Goal: Transaction & Acquisition: Purchase product/service

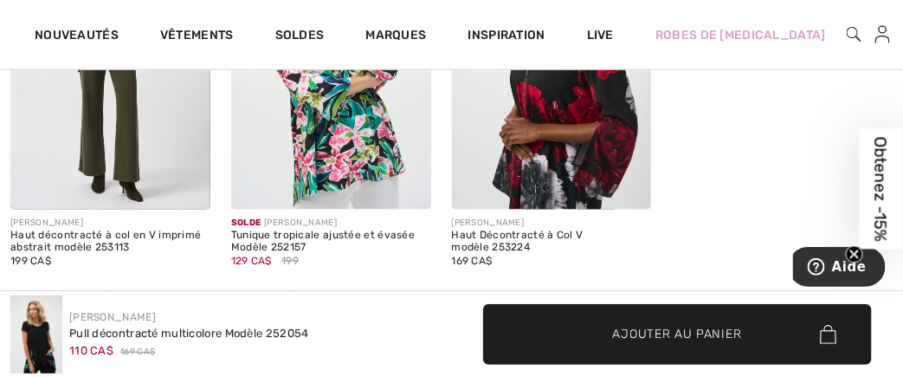
scroll to position [2637, 0]
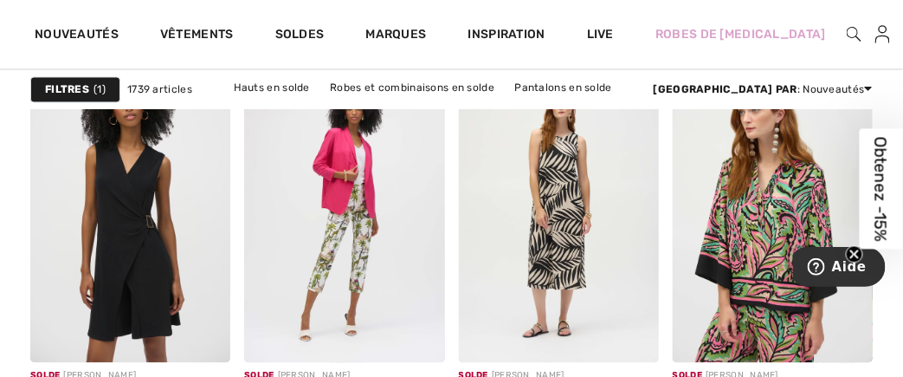
scroll to position [6127, 0]
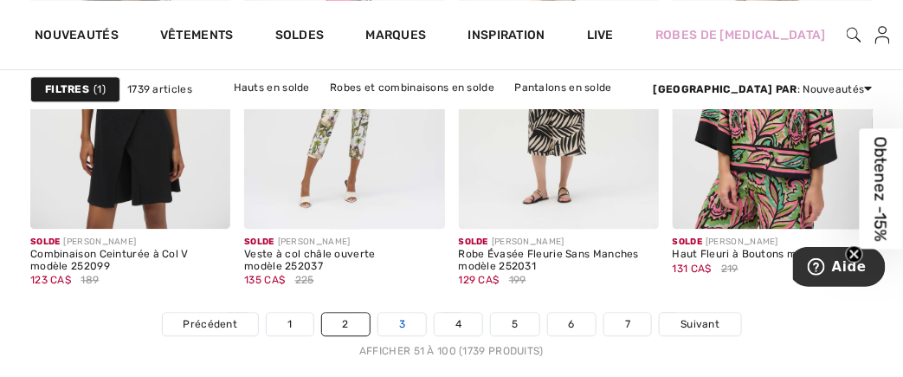
click at [403, 321] on link "3" at bounding box center [402, 324] width 48 height 23
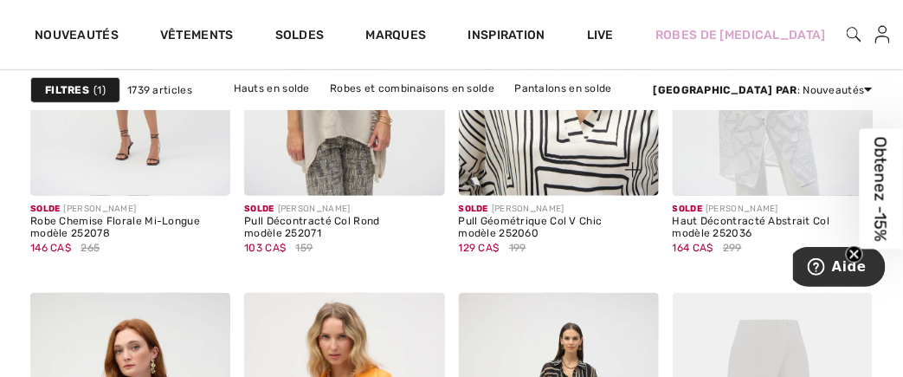
scroll to position [5036, 0]
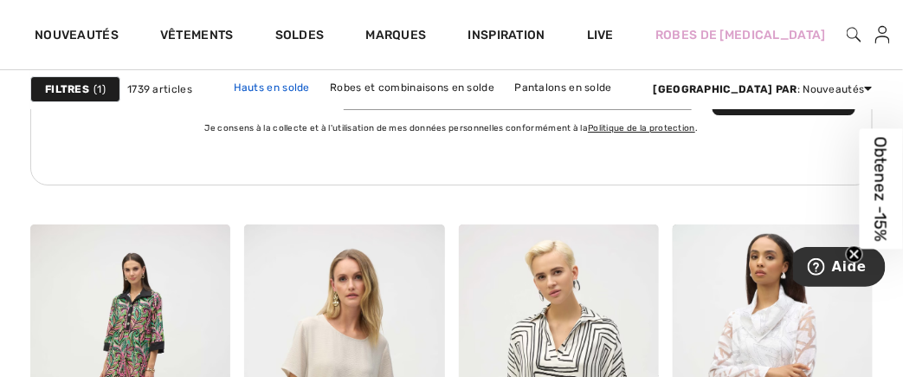
click at [316, 83] on link "Hauts en solde" at bounding box center [271, 87] width 93 height 23
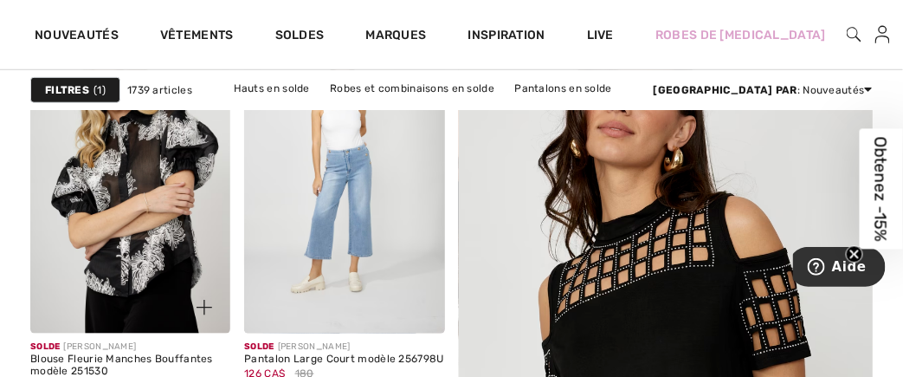
click at [122, 167] on img at bounding box center [130, 184] width 200 height 300
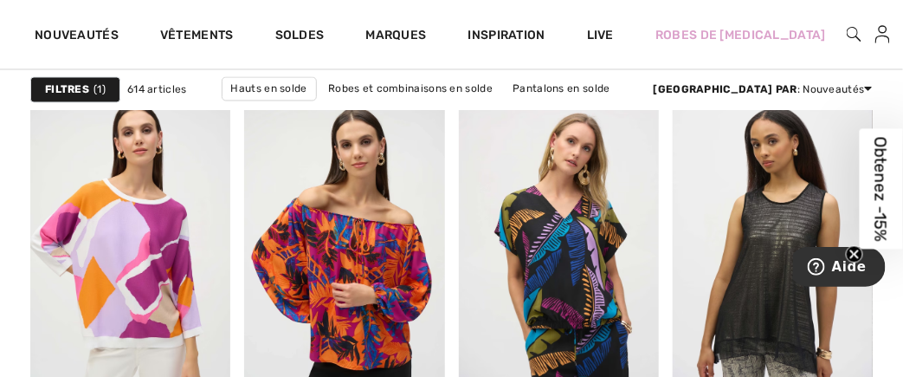
scroll to position [6264, 0]
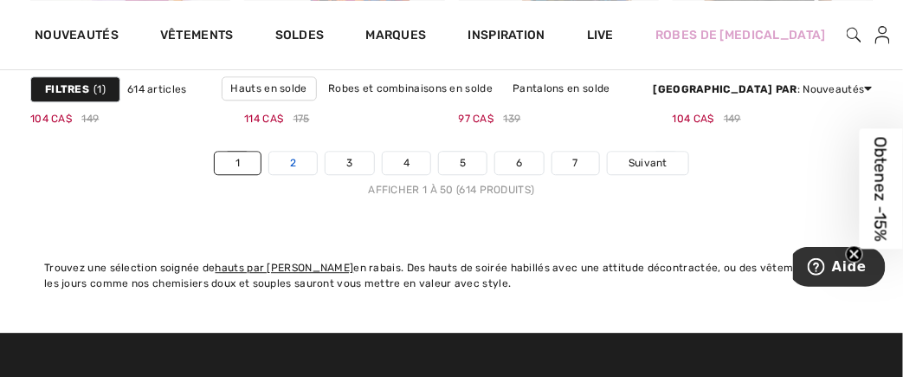
click at [295, 158] on link "2" at bounding box center [293, 162] width 48 height 23
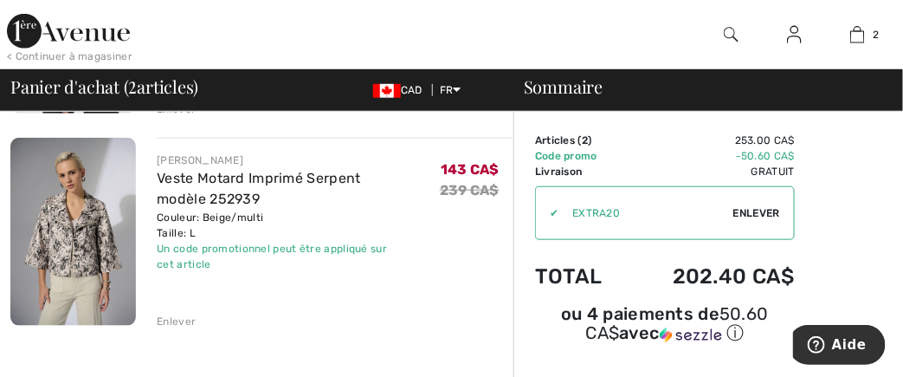
scroll to position [277, 0]
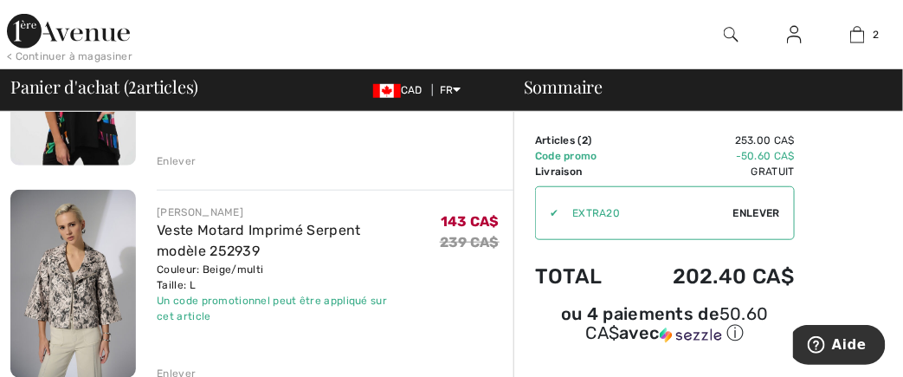
click at [172, 156] on div "Enlever" at bounding box center [176, 161] width 39 height 16
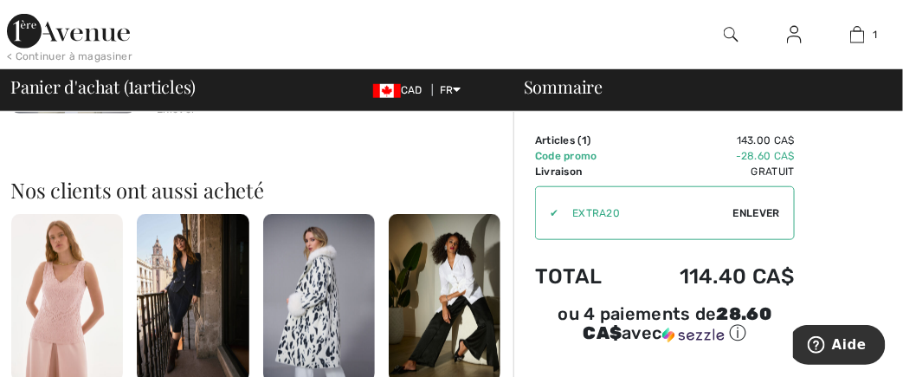
scroll to position [0, 0]
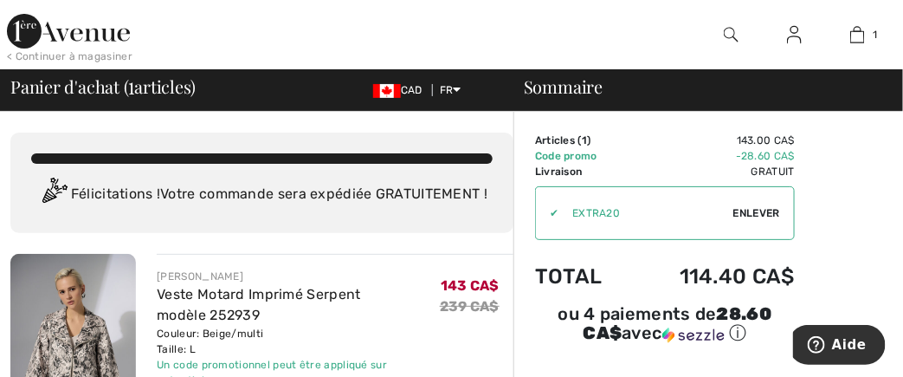
click at [87, 334] on img at bounding box center [73, 348] width 126 height 189
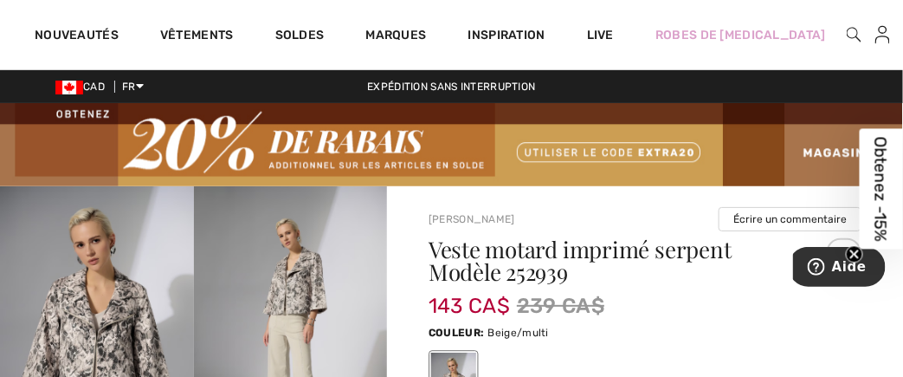
click at [123, 322] on img at bounding box center [97, 331] width 194 height 290
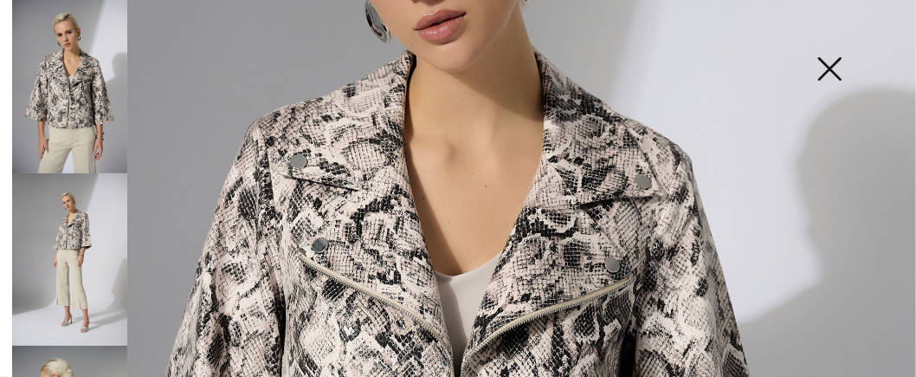
scroll to position [659, 0]
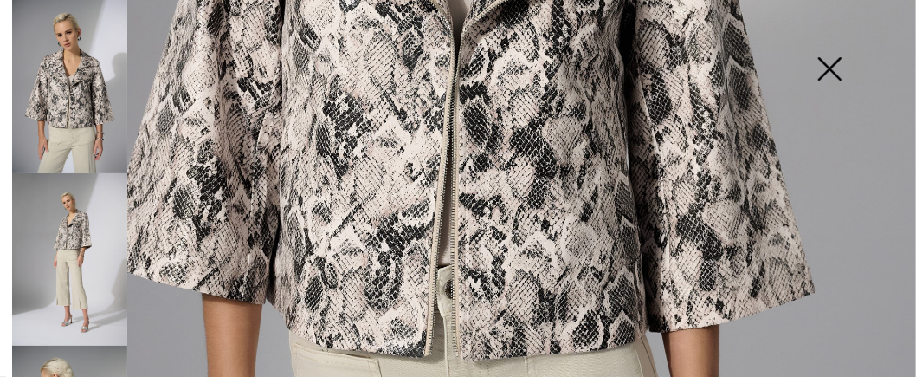
click at [69, 227] on img at bounding box center [69, 259] width 115 height 173
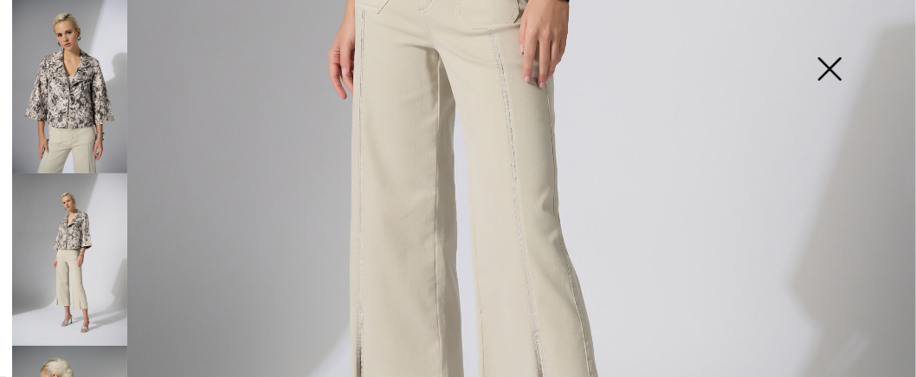
scroll to position [329, 0]
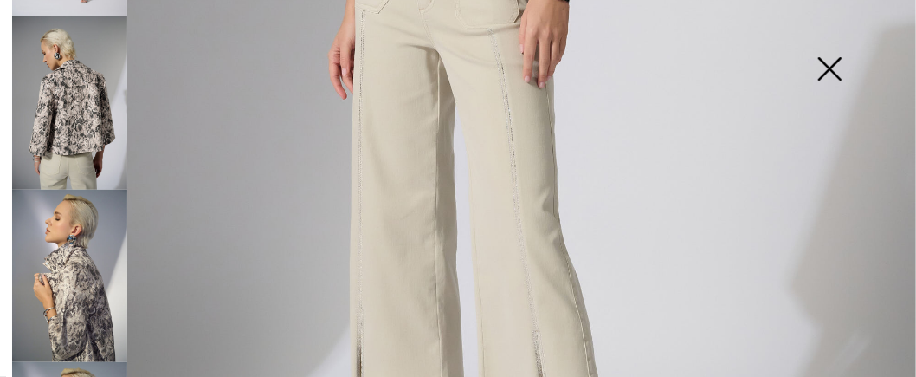
click at [74, 255] on img at bounding box center [69, 276] width 115 height 173
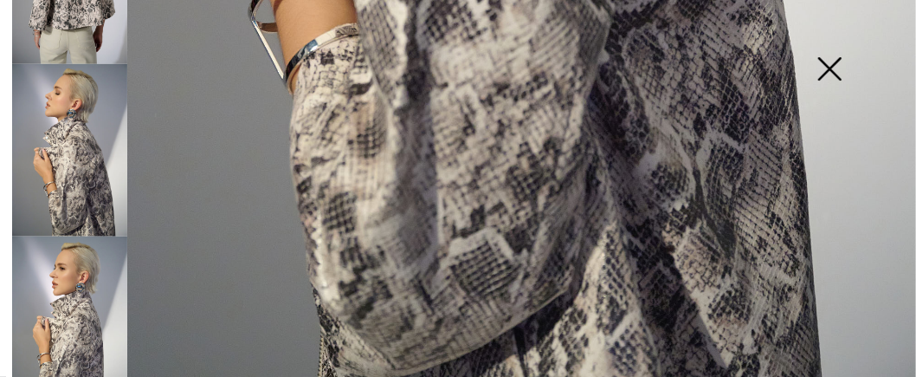
scroll to position [125, 0]
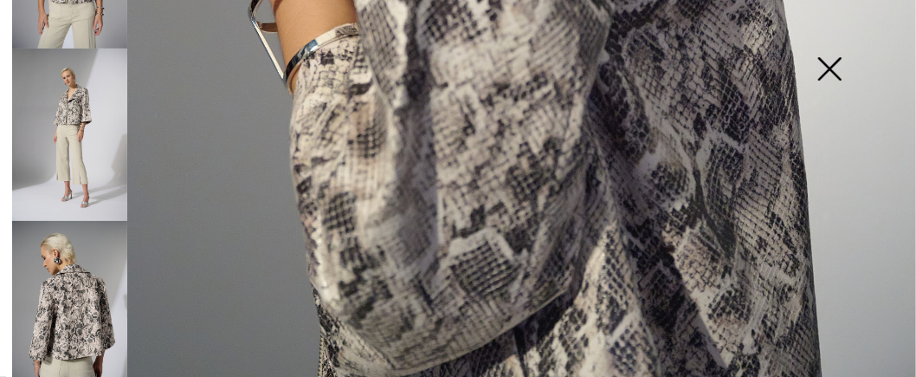
click at [68, 287] on img at bounding box center [69, 307] width 115 height 173
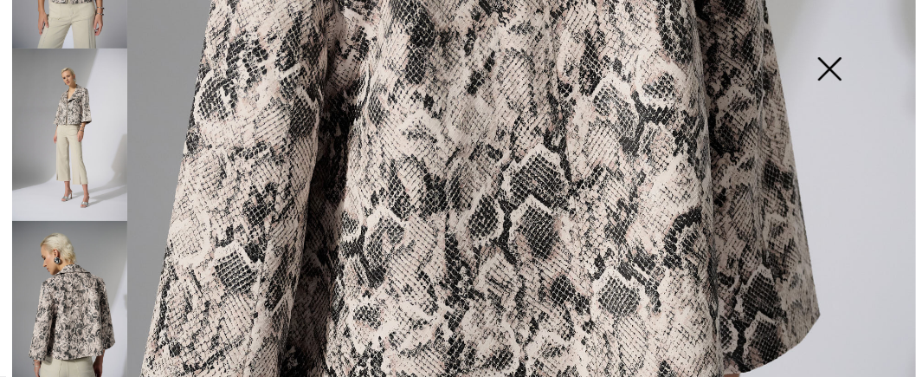
scroll to position [454, 0]
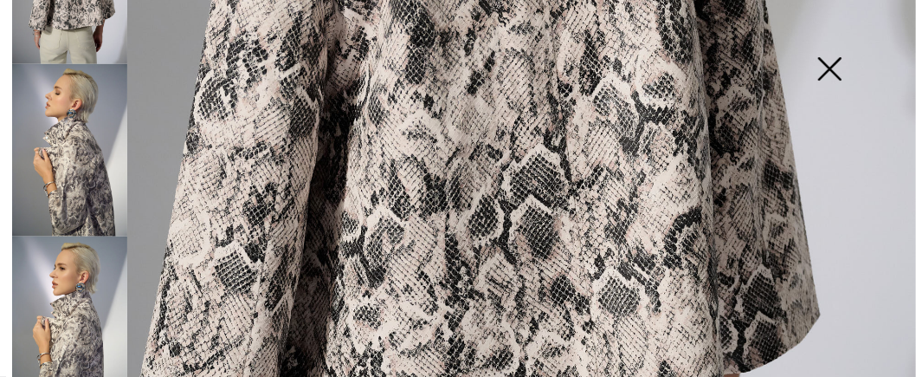
click at [66, 300] on img at bounding box center [69, 322] width 115 height 173
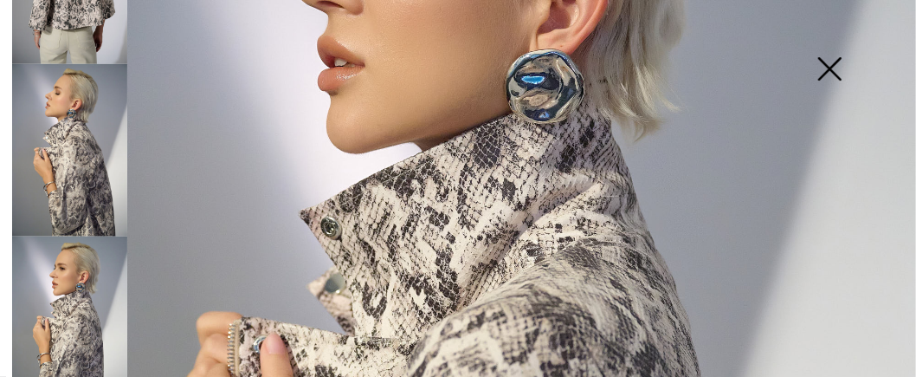
scroll to position [648, 0]
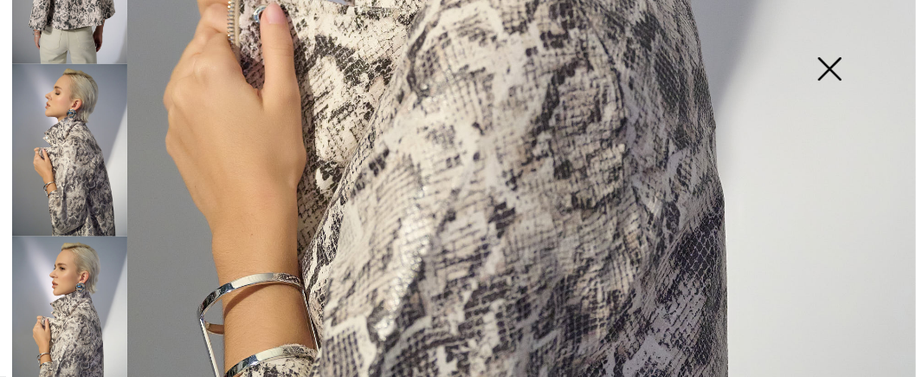
click at [71, 308] on img at bounding box center [69, 322] width 115 height 173
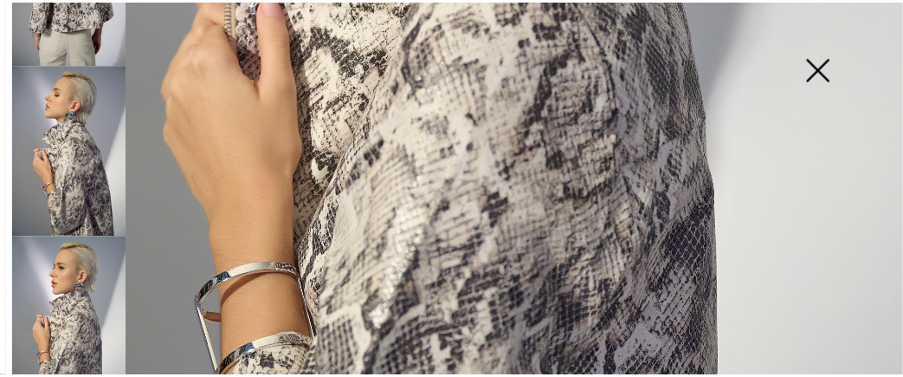
scroll to position [978, 0]
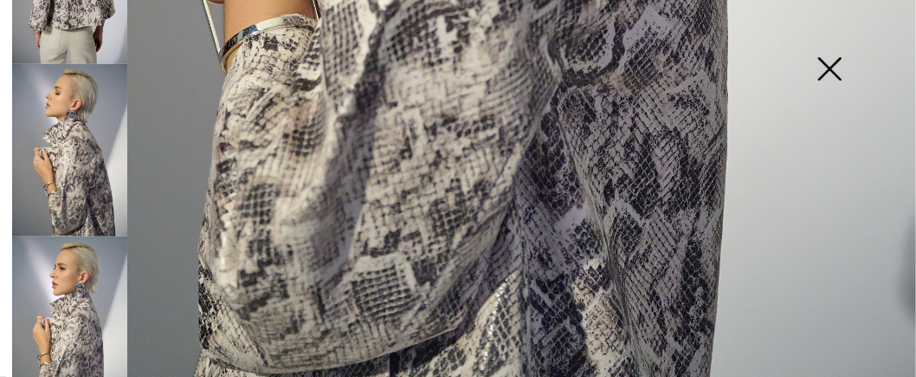
click at [832, 70] on img at bounding box center [829, 70] width 87 height 89
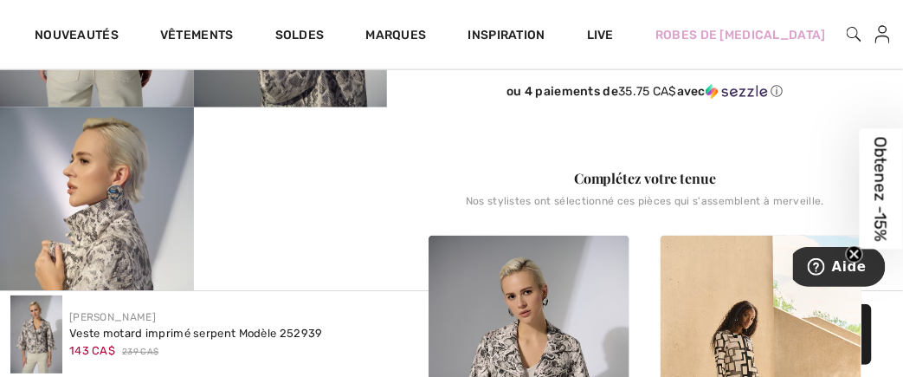
scroll to position [329, 0]
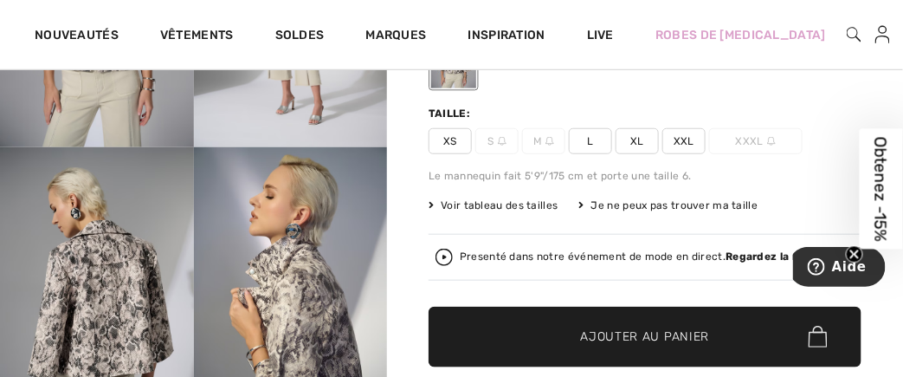
click at [107, 275] on img at bounding box center [97, 292] width 194 height 290
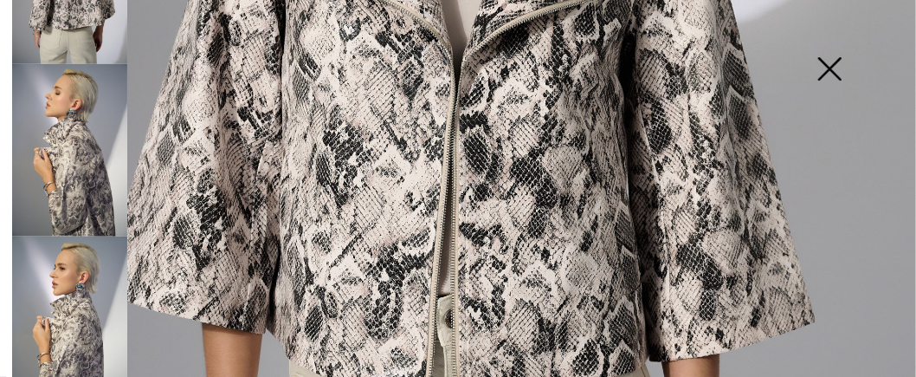
scroll to position [300, 0]
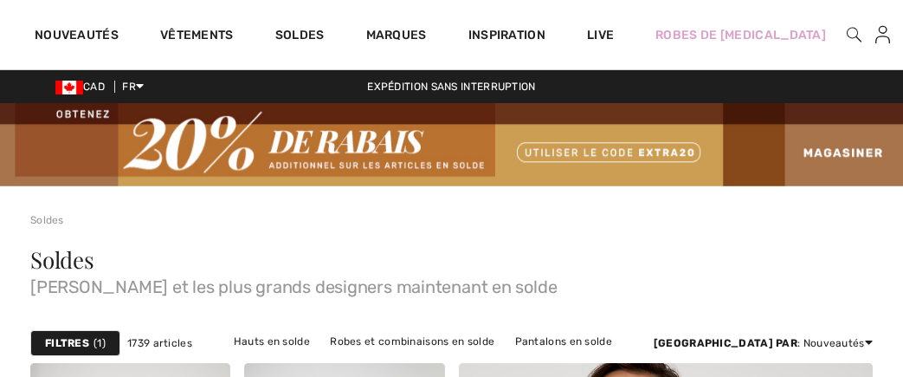
checkbox input "true"
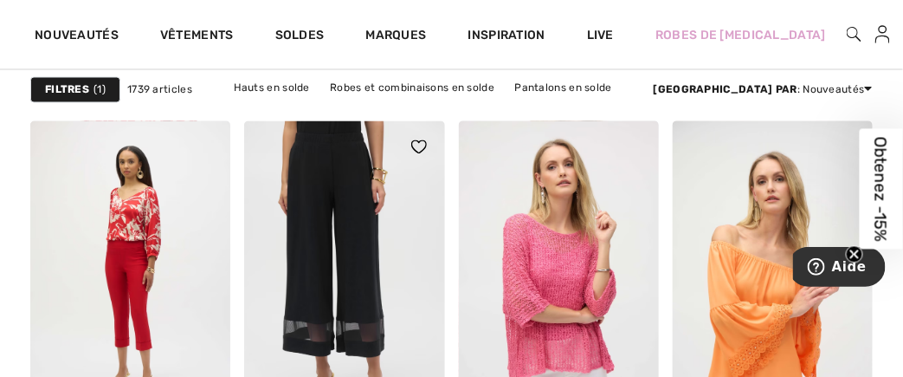
scroll to position [6264, 0]
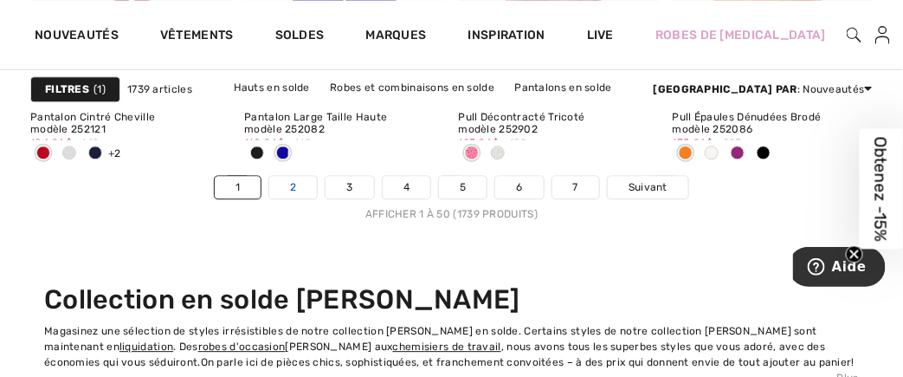
click at [296, 182] on link "2" at bounding box center [293, 187] width 48 height 23
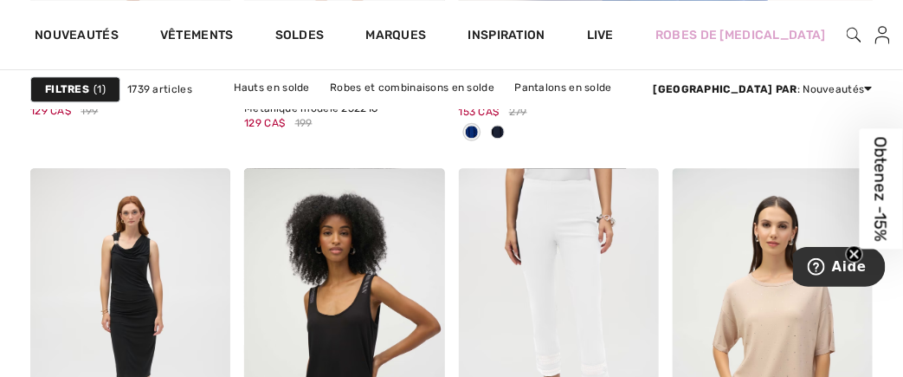
scroll to position [659, 0]
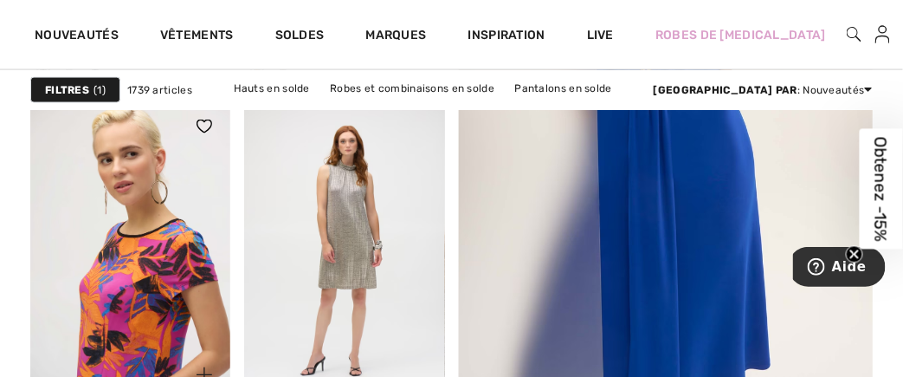
click at [119, 290] on img at bounding box center [130, 250] width 200 height 300
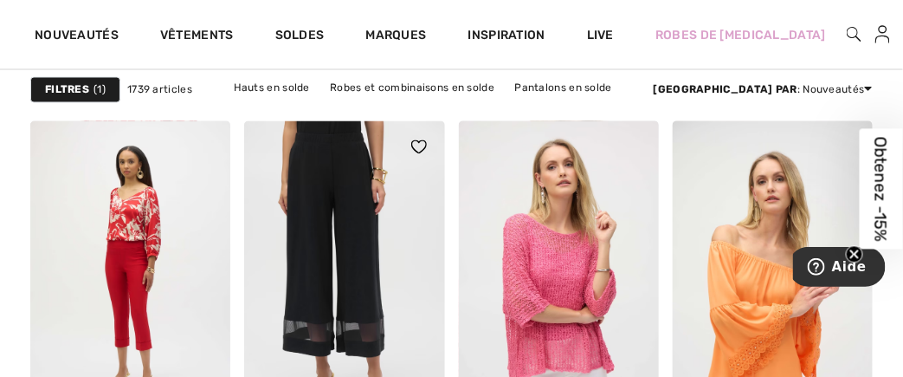
scroll to position [6264, 0]
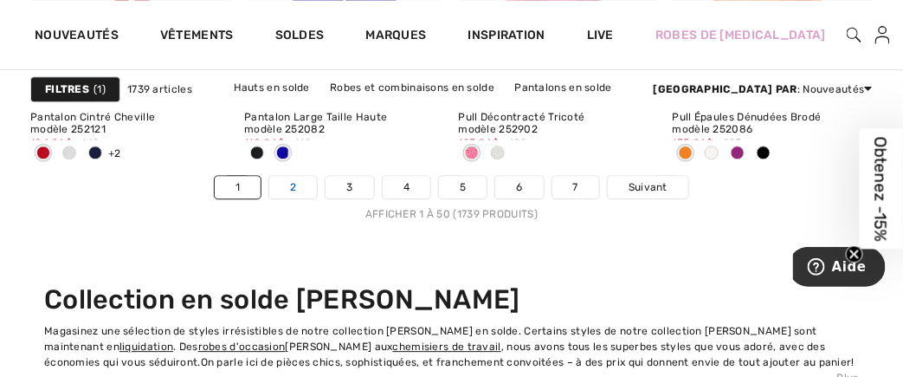
click at [301, 178] on link "2" at bounding box center [293, 187] width 48 height 23
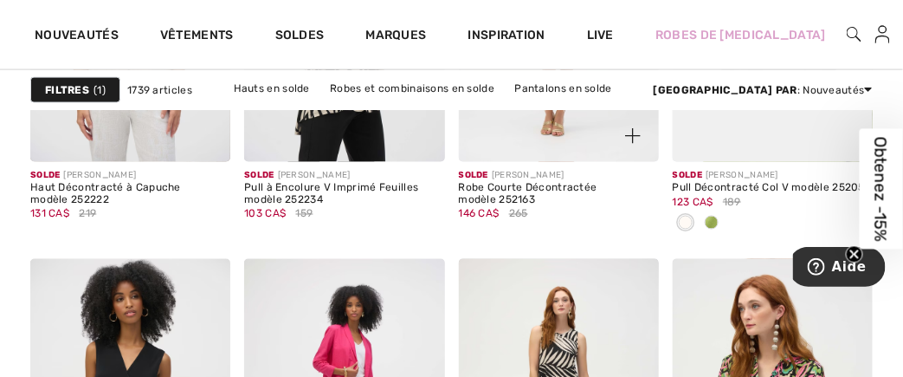
scroll to position [6126, 0]
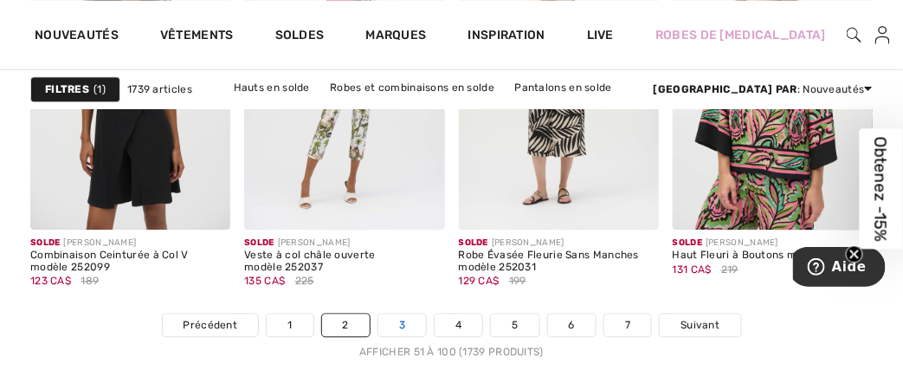
click at [406, 319] on link "3" at bounding box center [402, 324] width 48 height 23
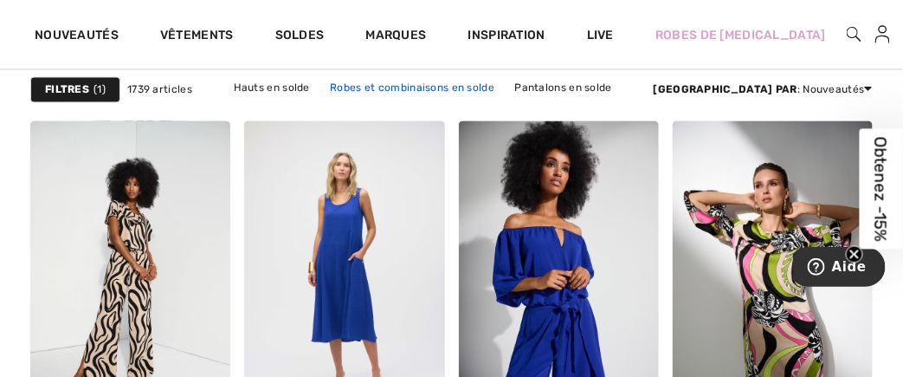
scroll to position [6264, 0]
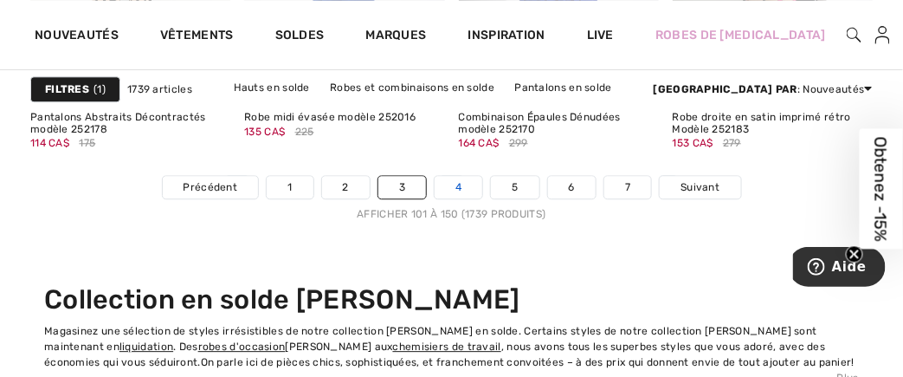
click at [456, 182] on link "4" at bounding box center [459, 187] width 48 height 23
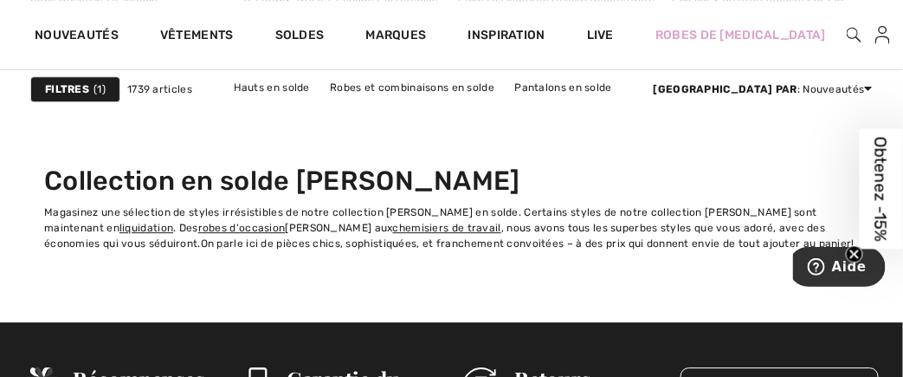
scroll to position [6176, 0]
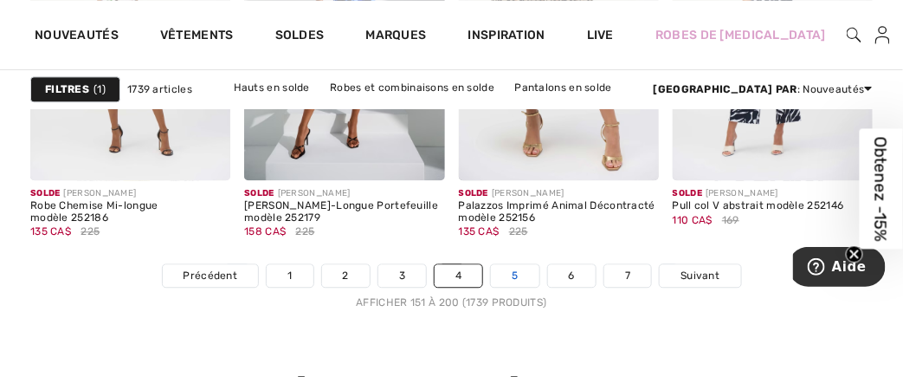
click at [515, 267] on link "5" at bounding box center [515, 275] width 48 height 23
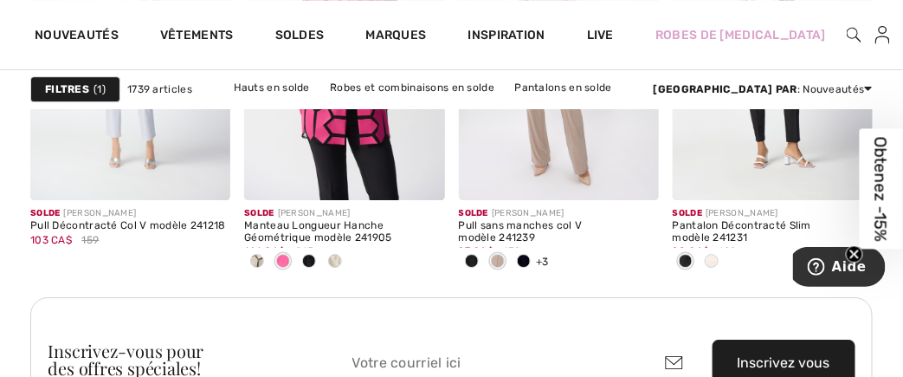
scroll to position [4744, 0]
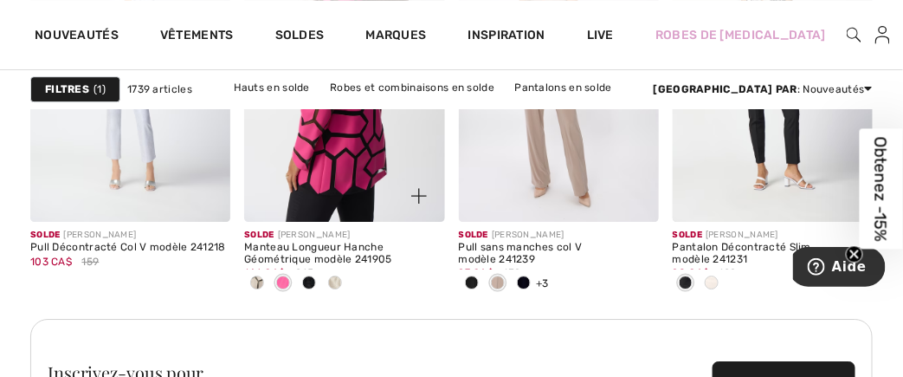
click at [338, 134] on img at bounding box center [344, 71] width 200 height 300
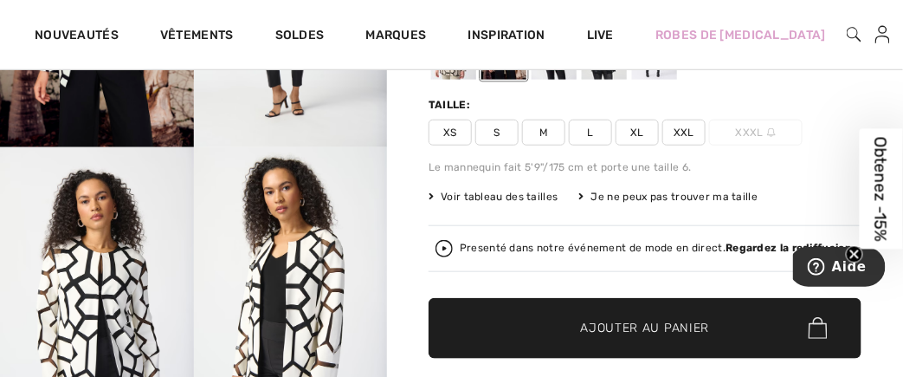
scroll to position [267, 0]
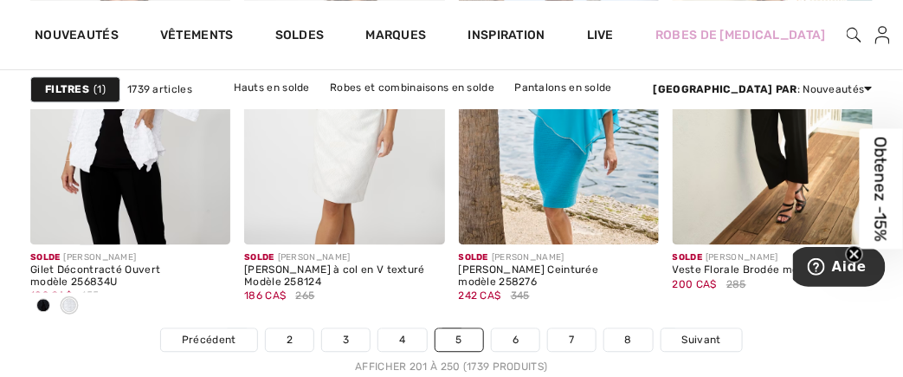
scroll to position [6184, 0]
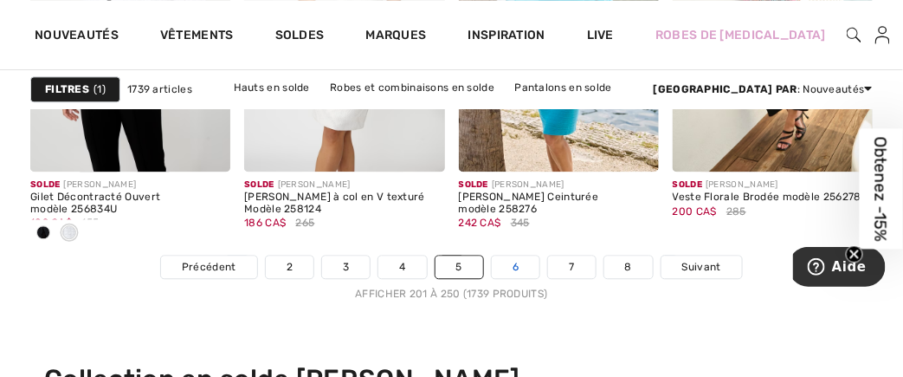
click at [518, 262] on link "6" at bounding box center [516, 266] width 48 height 23
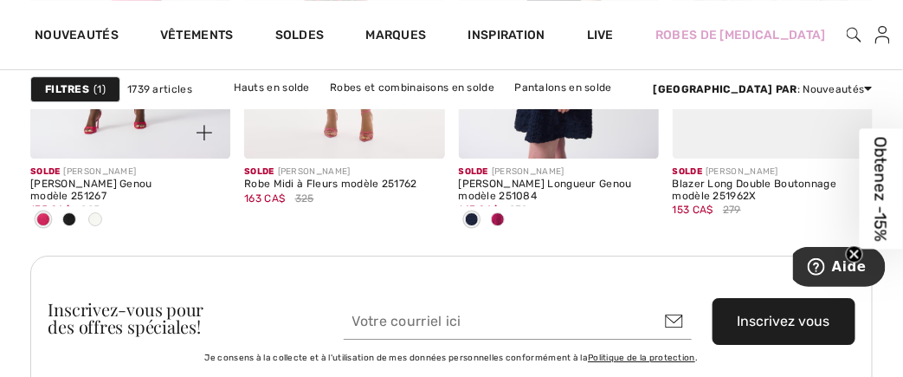
scroll to position [4478, 0]
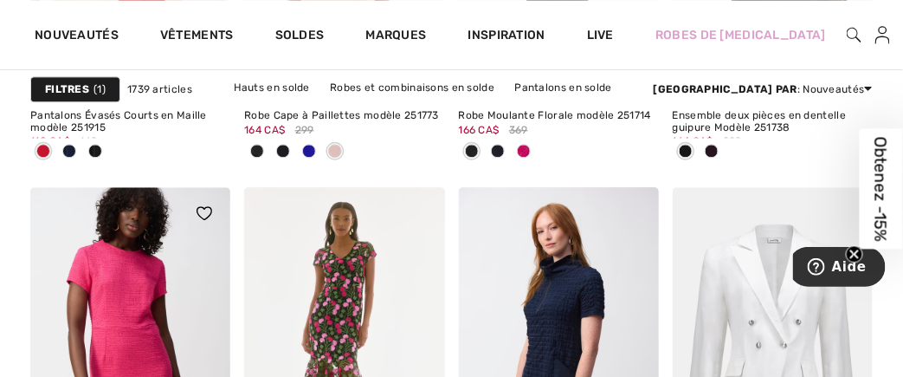
click at [141, 280] on img at bounding box center [130, 337] width 200 height 300
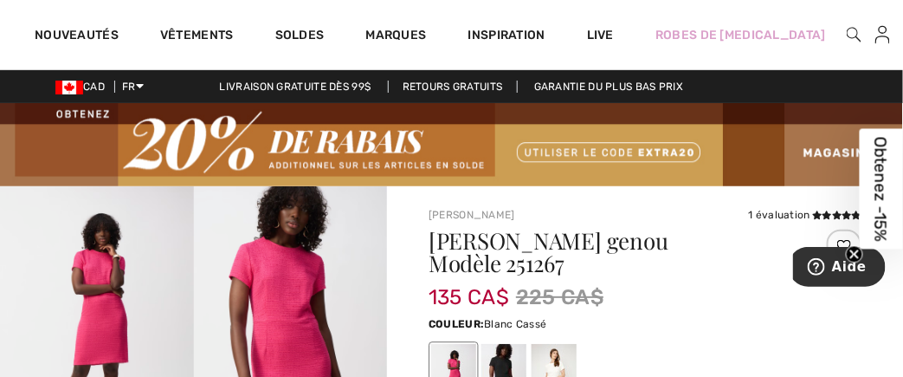
drag, startPoint x: 558, startPoint y: 345, endPoint x: 566, endPoint y: 318, distance: 27.9
click at [560, 344] on div at bounding box center [554, 376] width 45 height 65
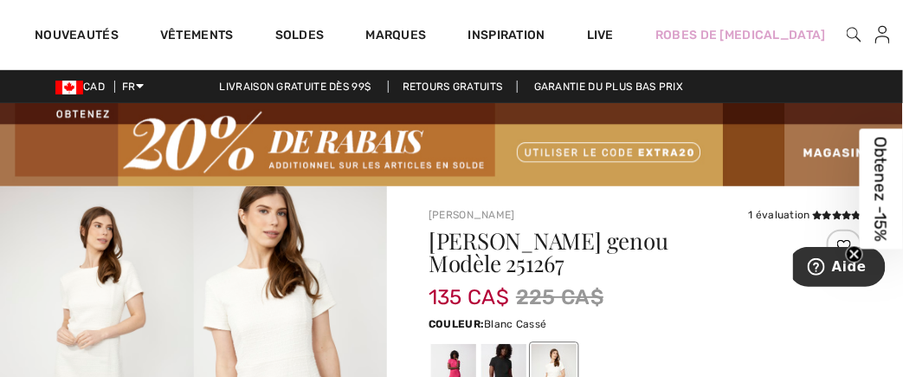
scroll to position [329, 0]
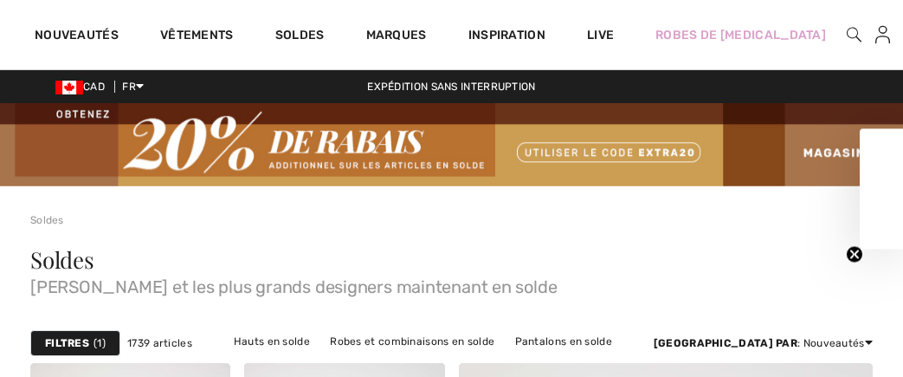
checkbox input "true"
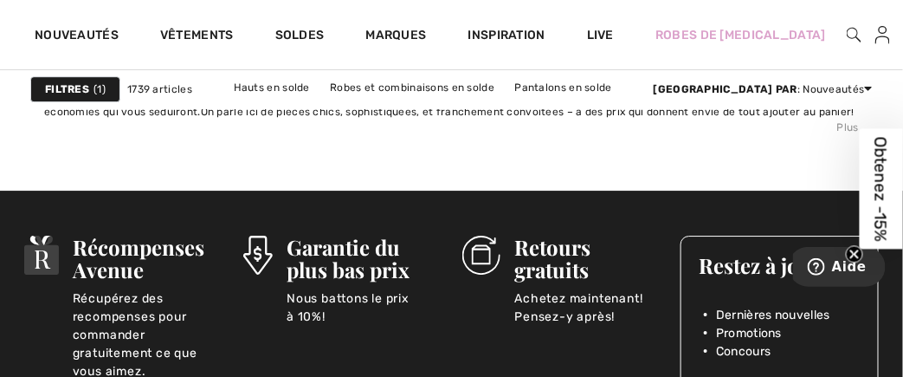
scroll to position [6184, 0]
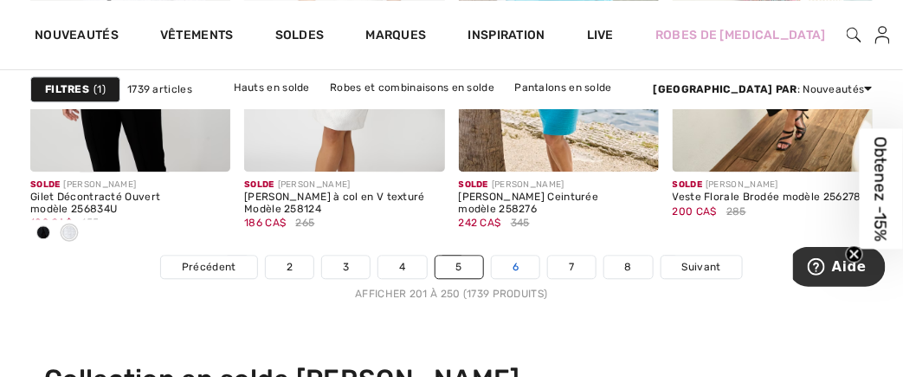
click at [511, 259] on link "6" at bounding box center [516, 266] width 48 height 23
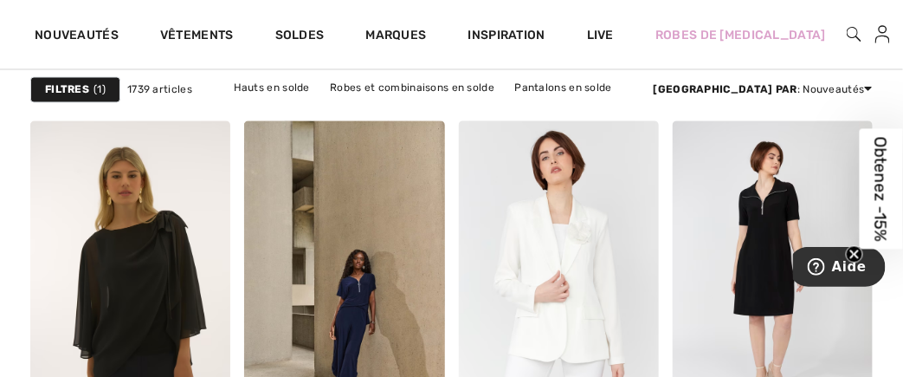
scroll to position [6264, 0]
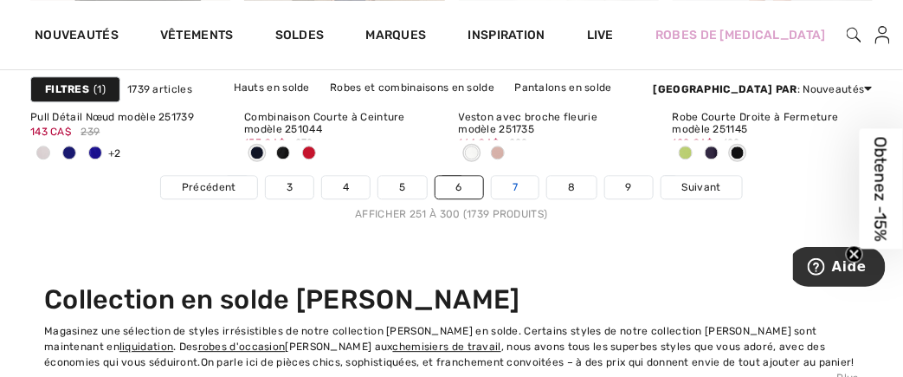
click at [512, 183] on link "7" at bounding box center [515, 187] width 47 height 23
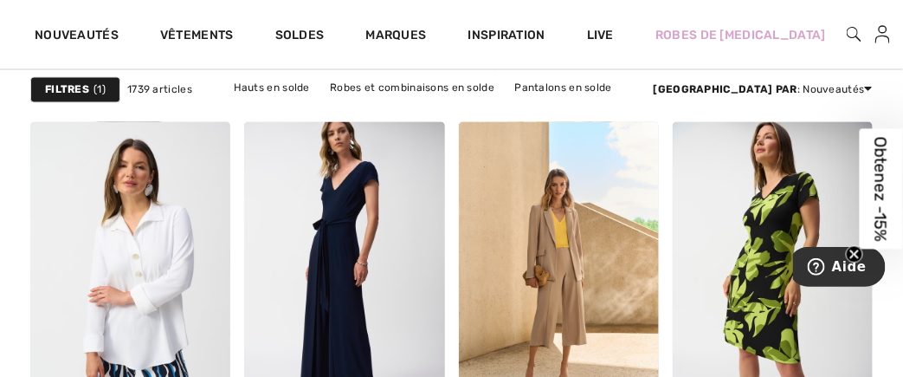
scroll to position [6263, 0]
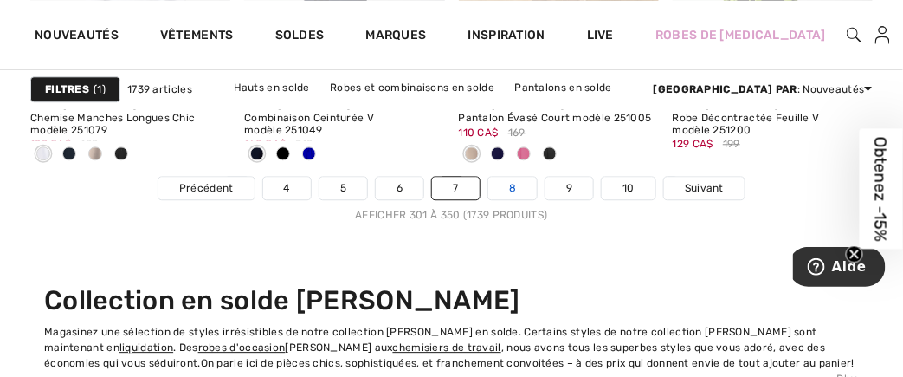
click at [507, 190] on link "8" at bounding box center [512, 188] width 48 height 23
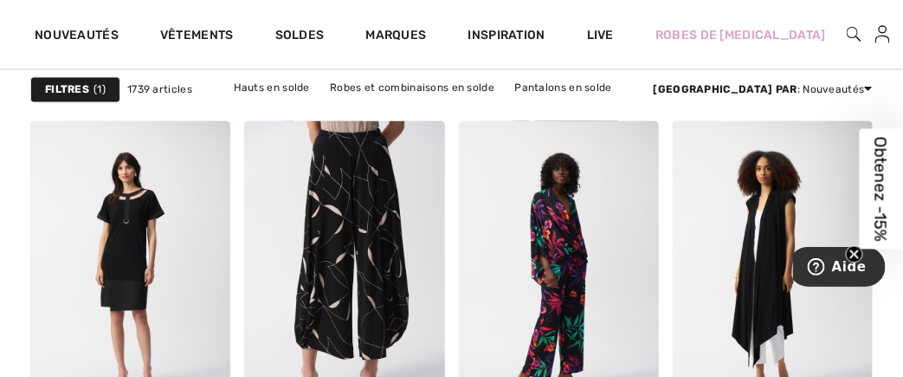
scroll to position [6264, 0]
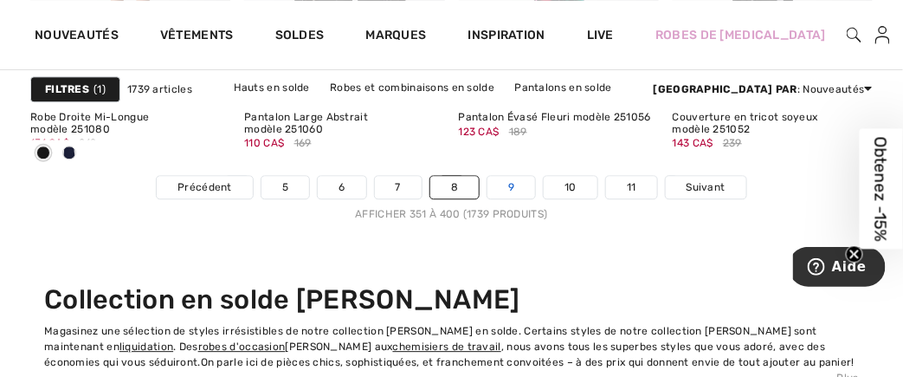
click at [512, 182] on link "9" at bounding box center [511, 187] width 48 height 23
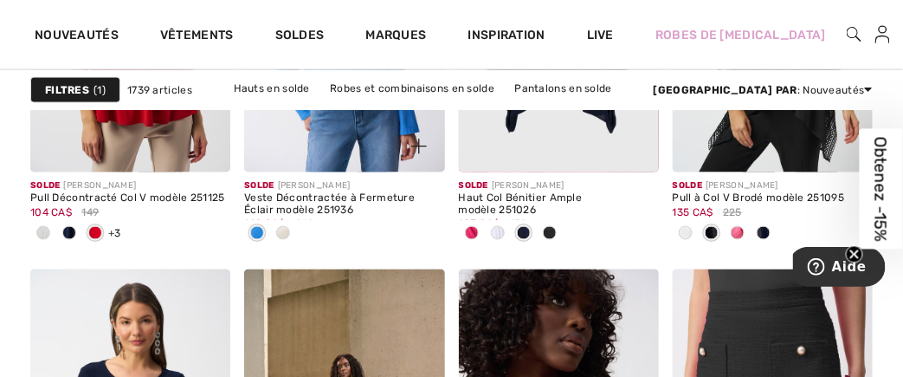
scroll to position [6116, 0]
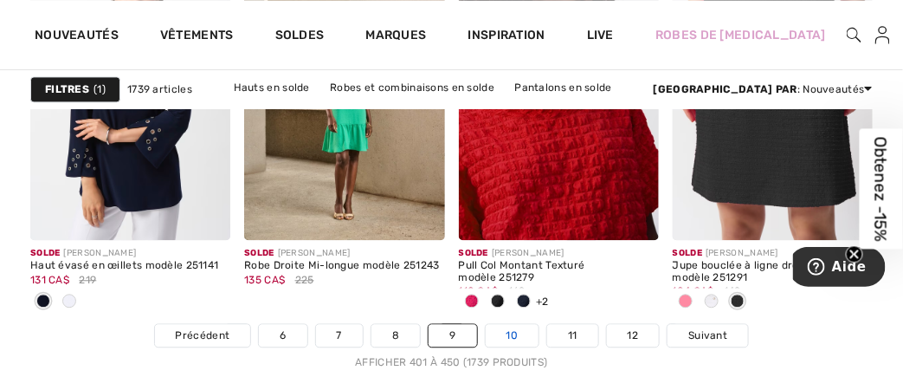
click at [513, 332] on link "10" at bounding box center [513, 335] width 54 height 23
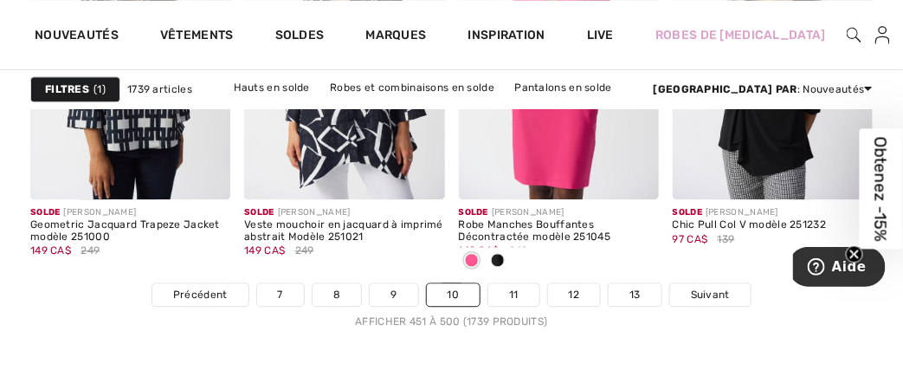
scroll to position [6249, 0]
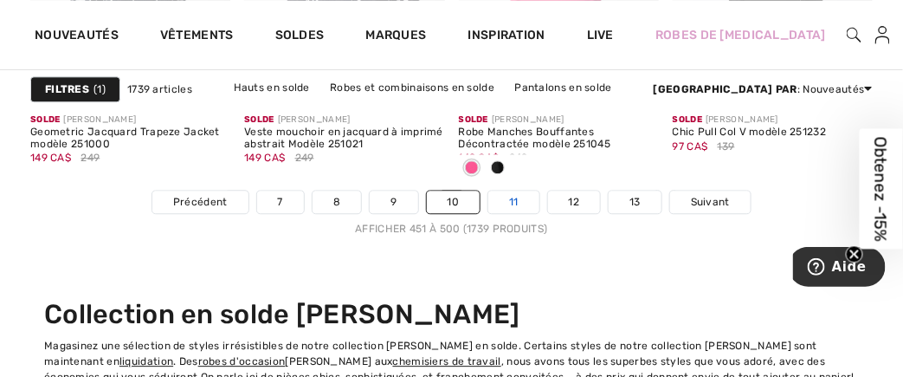
click at [509, 197] on link "11" at bounding box center [513, 201] width 51 height 23
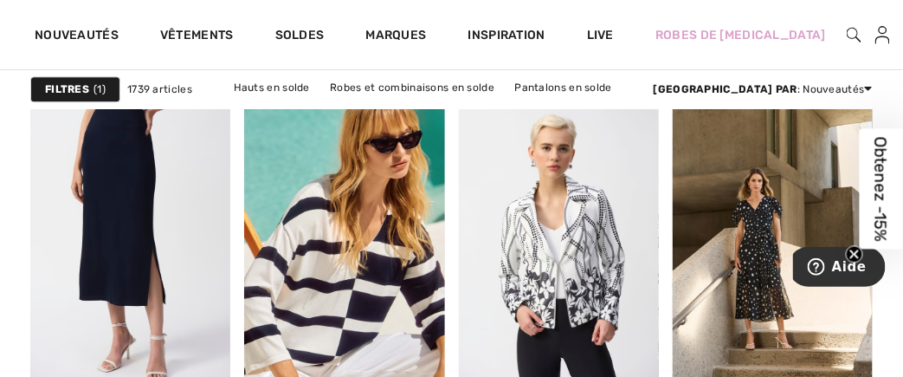
scroll to position [2890, 0]
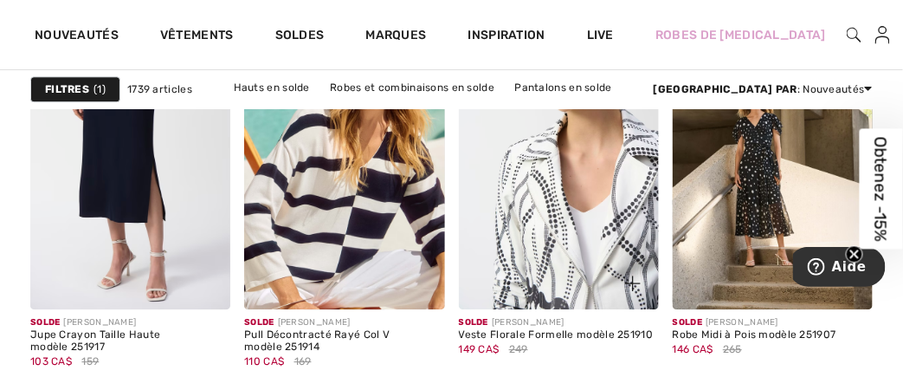
click at [545, 202] on img at bounding box center [559, 159] width 200 height 300
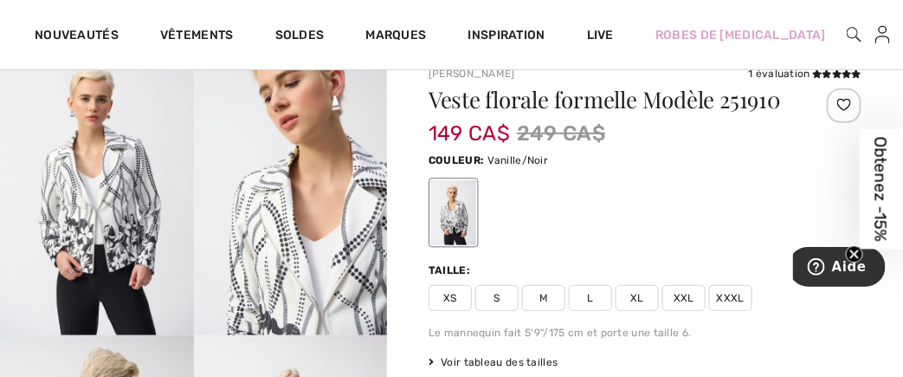
scroll to position [225, 0]
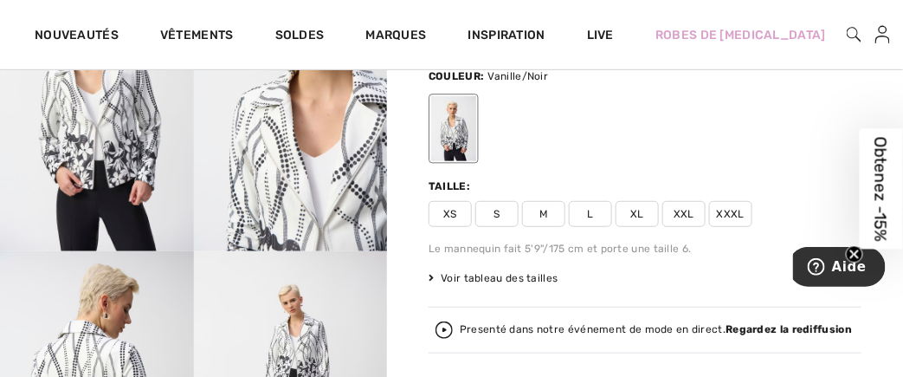
click at [546, 208] on span "M" at bounding box center [543, 214] width 43 height 26
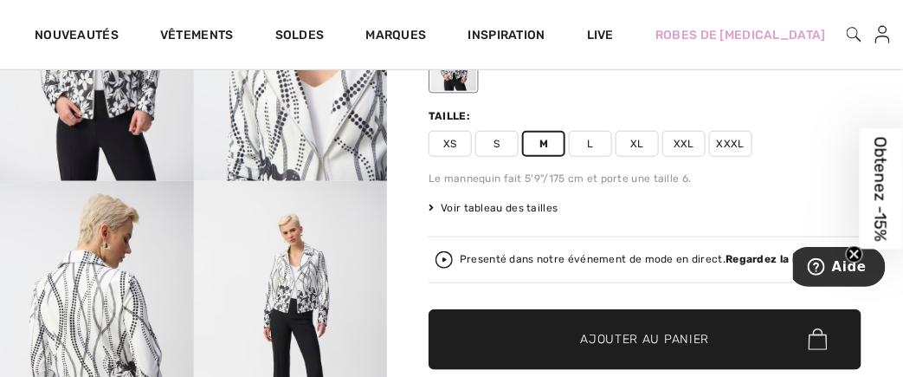
scroll to position [349, 0]
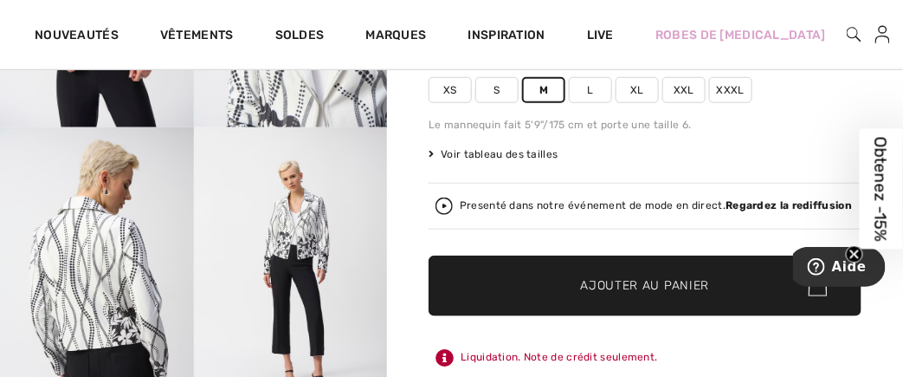
click at [656, 276] on span "Ajouter au panier" at bounding box center [645, 285] width 129 height 18
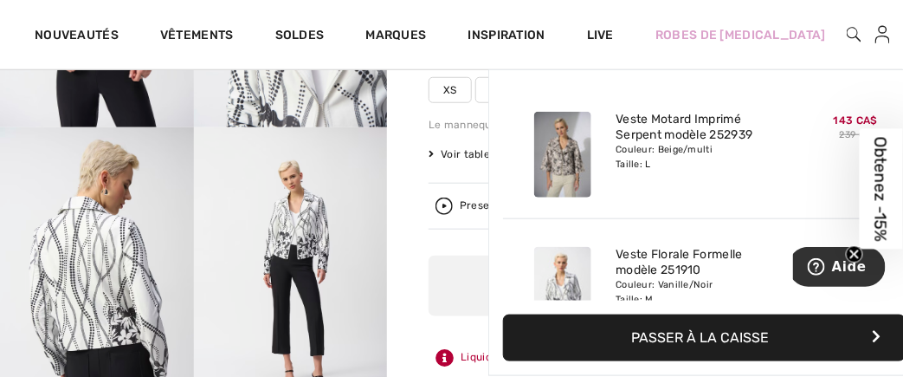
scroll to position [53, 0]
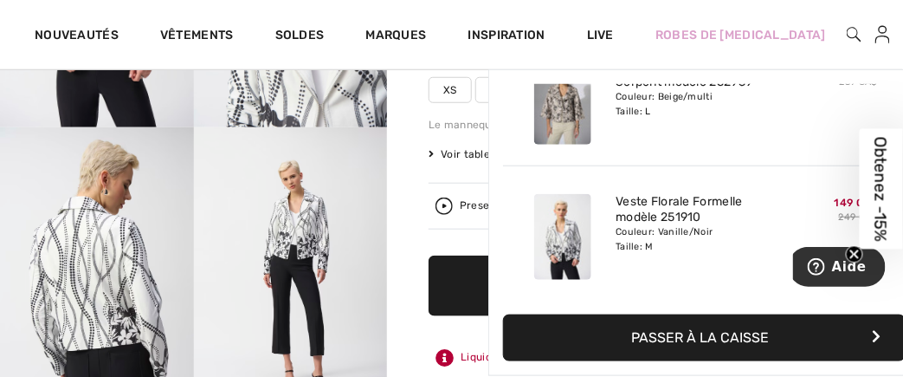
click at [902, 35] on img at bounding box center [912, 34] width 15 height 21
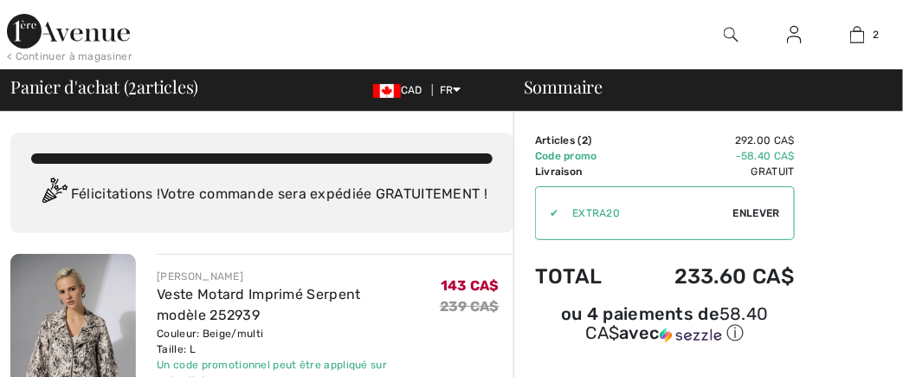
checkbox input "true"
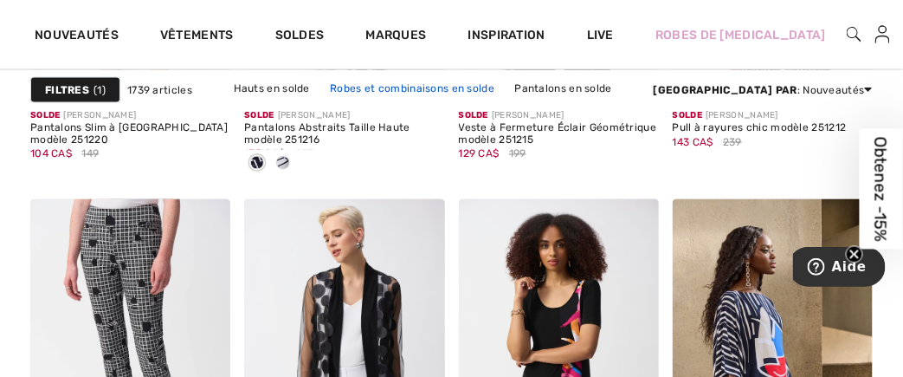
scroll to position [6187, 0]
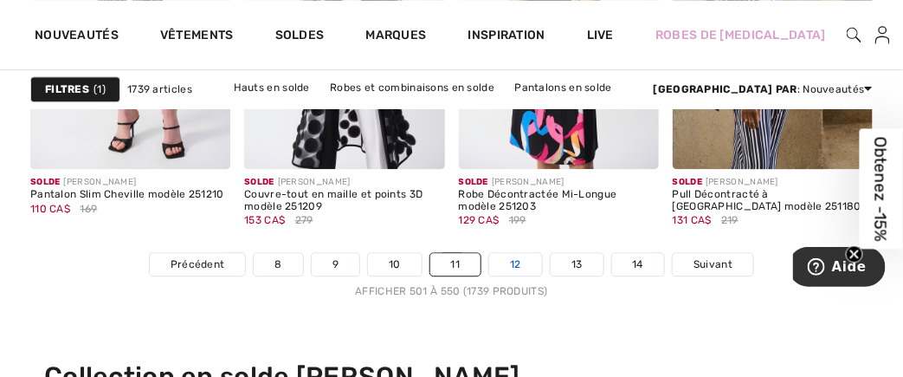
click at [521, 260] on link "12" at bounding box center [515, 264] width 53 height 23
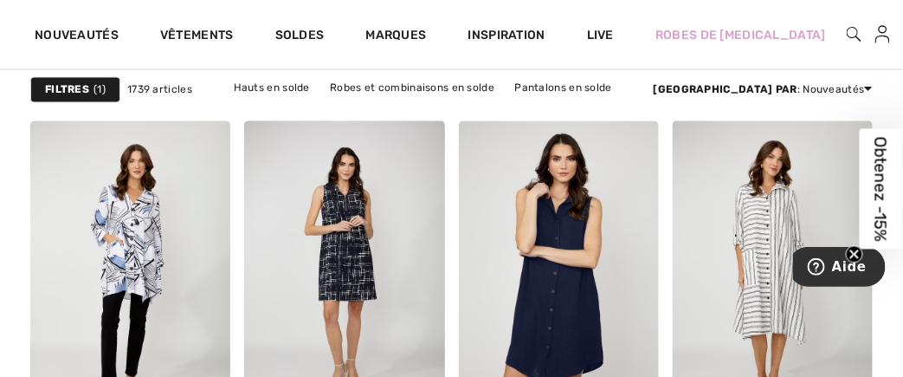
scroll to position [6264, 0]
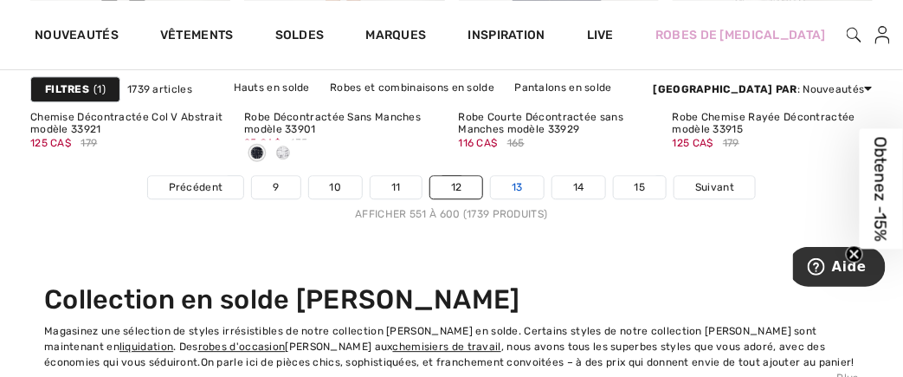
click at [516, 184] on link "13" at bounding box center [517, 187] width 53 height 23
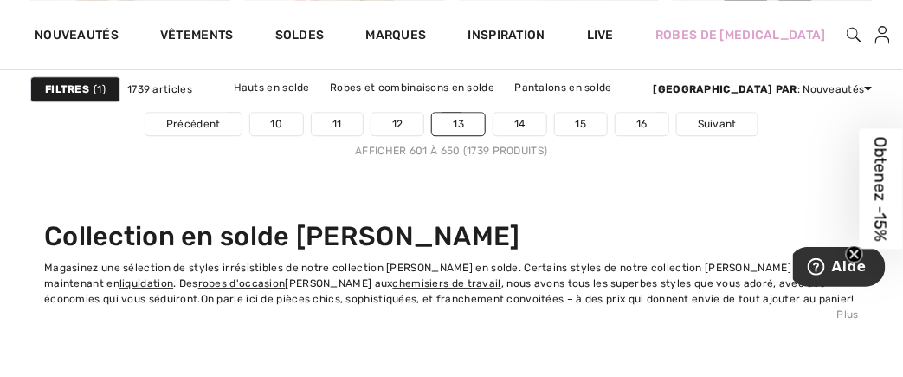
scroll to position [6100, 0]
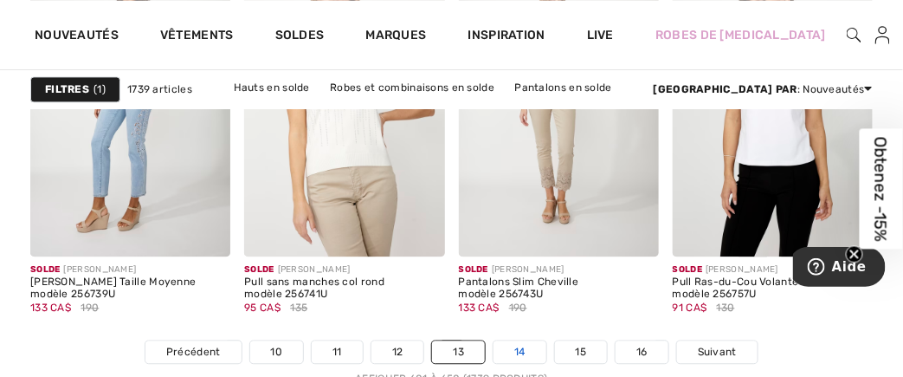
click at [519, 344] on link "14" at bounding box center [519, 351] width 53 height 23
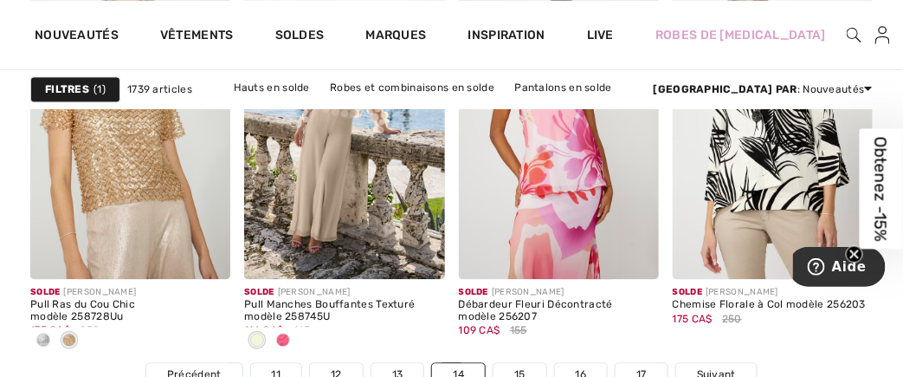
scroll to position [6232, 0]
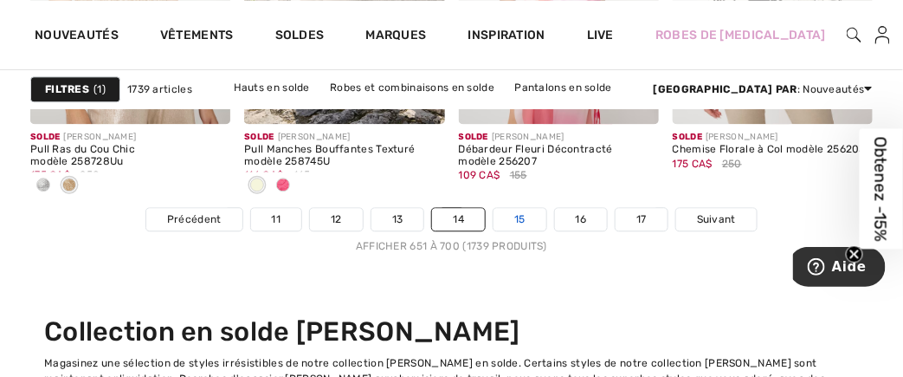
click at [525, 212] on link "15" at bounding box center [519, 219] width 53 height 23
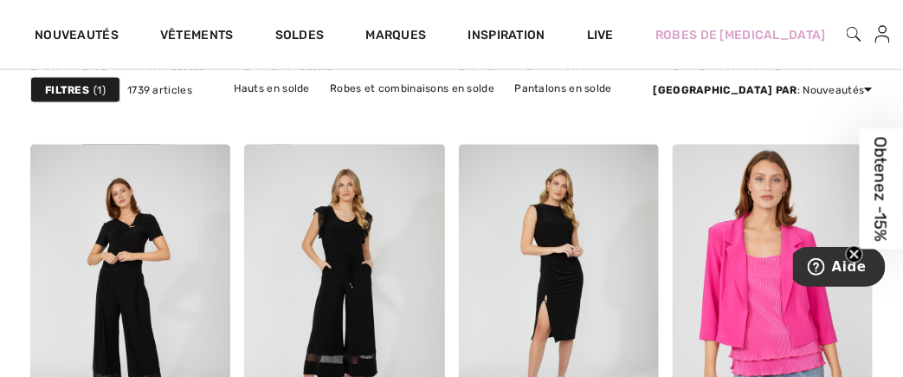
scroll to position [6241, 0]
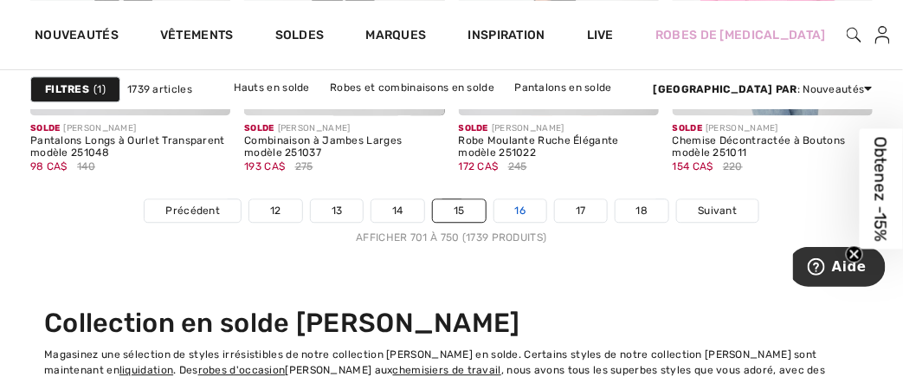
click at [526, 204] on link "16" at bounding box center [520, 210] width 53 height 23
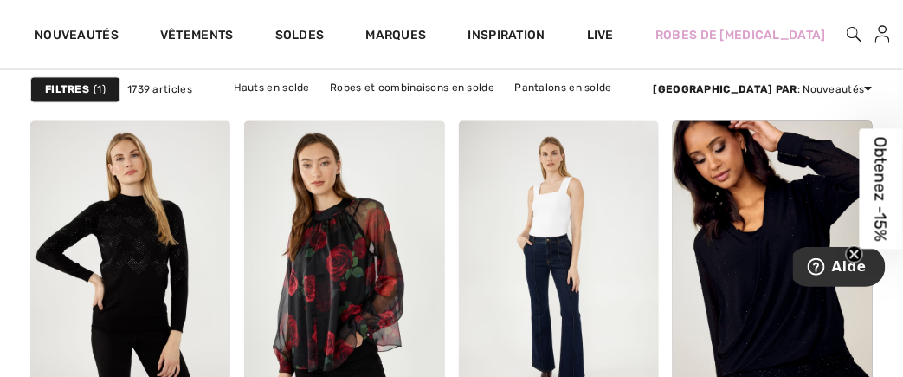
scroll to position [6264, 0]
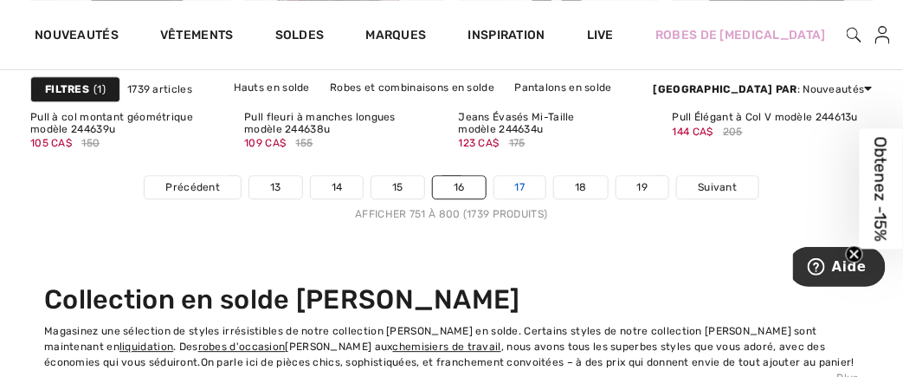
click at [520, 182] on link "17" at bounding box center [520, 187] width 52 height 23
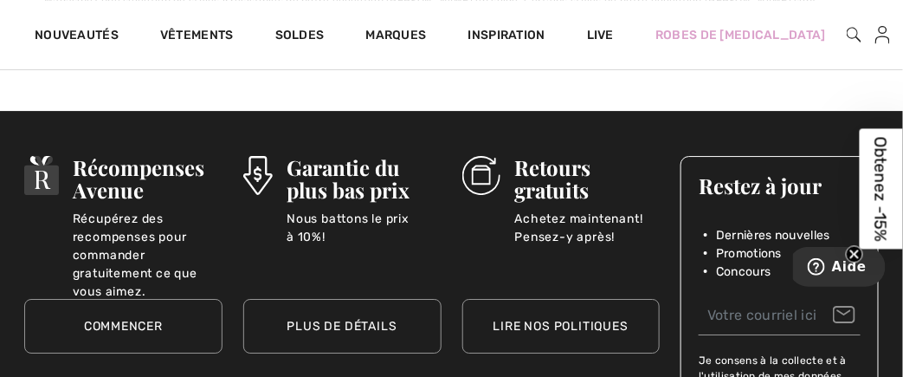
scroll to position [6264, 0]
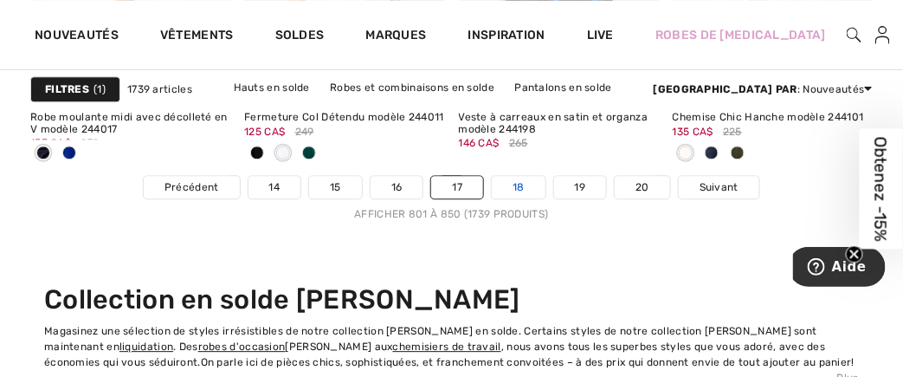
click at [516, 188] on link "18" at bounding box center [519, 187] width 54 height 23
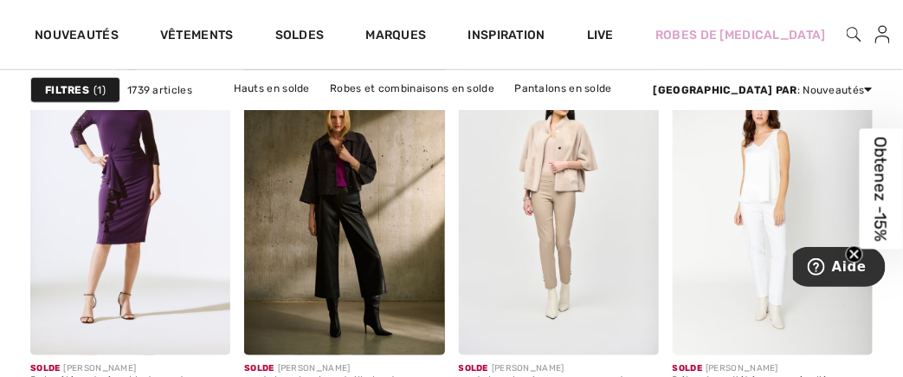
scroll to position [6263, 0]
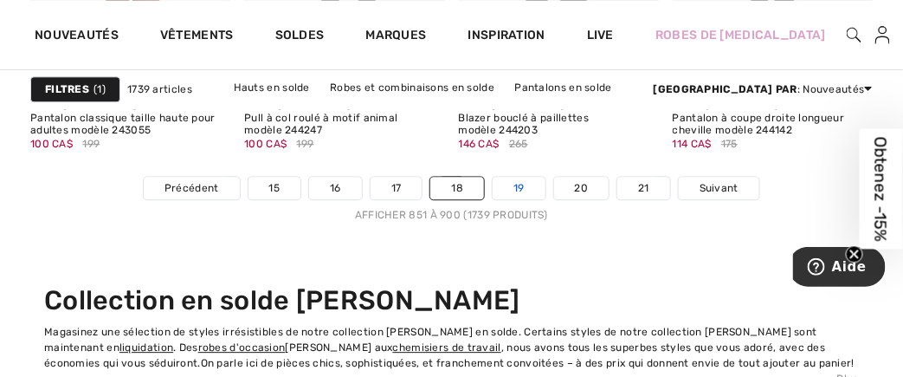
click at [531, 181] on link "19" at bounding box center [519, 188] width 53 height 23
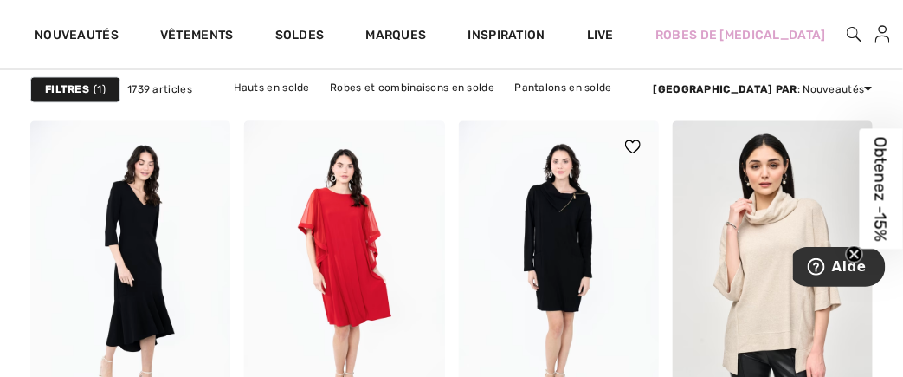
scroll to position [6264, 0]
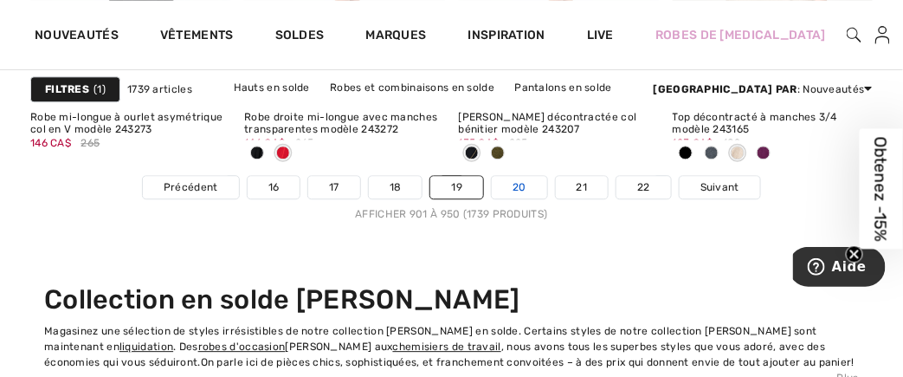
click at [523, 187] on link "20" at bounding box center [519, 187] width 55 height 23
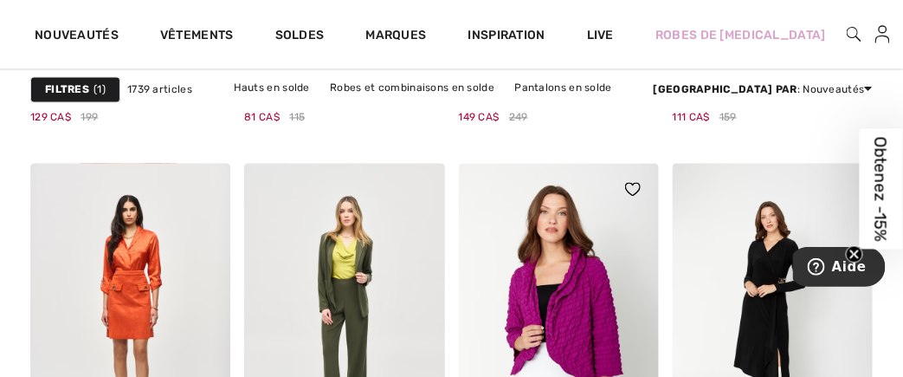
scroll to position [6263, 0]
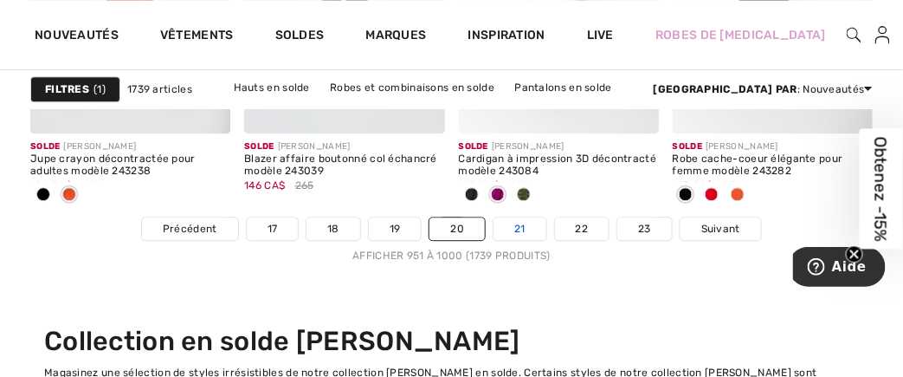
click at [515, 217] on link "21" at bounding box center [519, 228] width 53 height 23
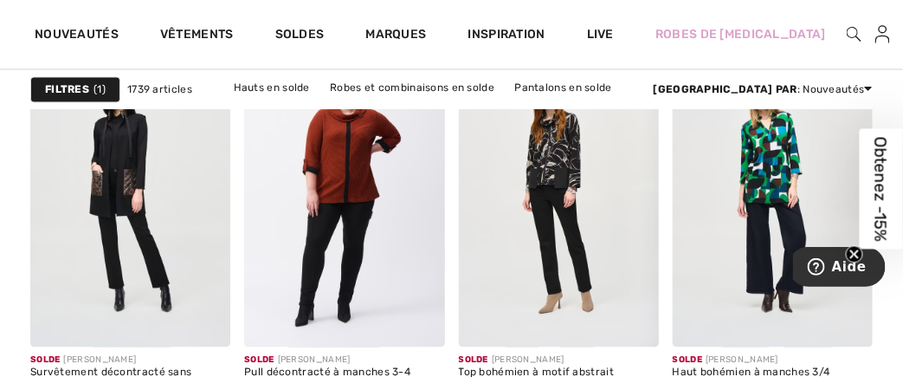
scroll to position [6143, 0]
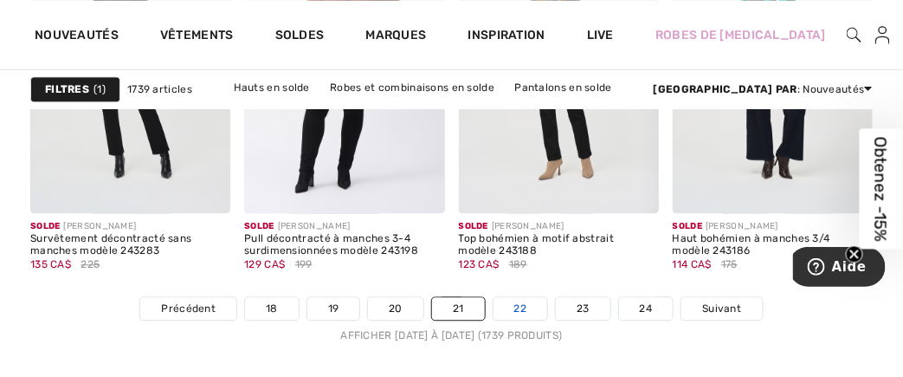
click at [519, 307] on link "22" at bounding box center [520, 308] width 55 height 23
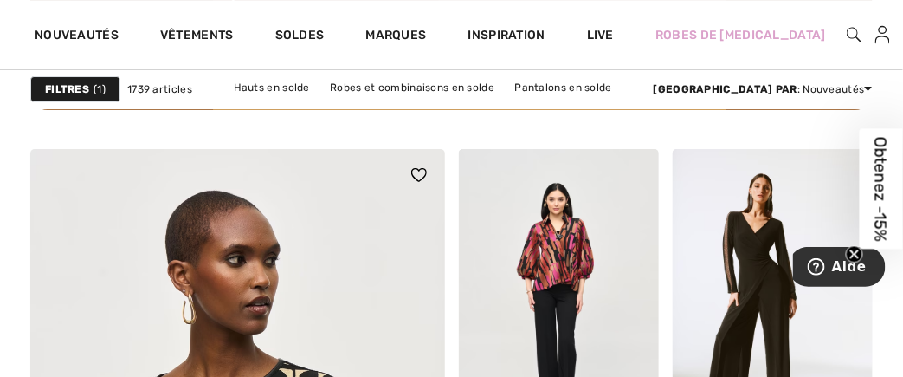
scroll to position [3653, 0]
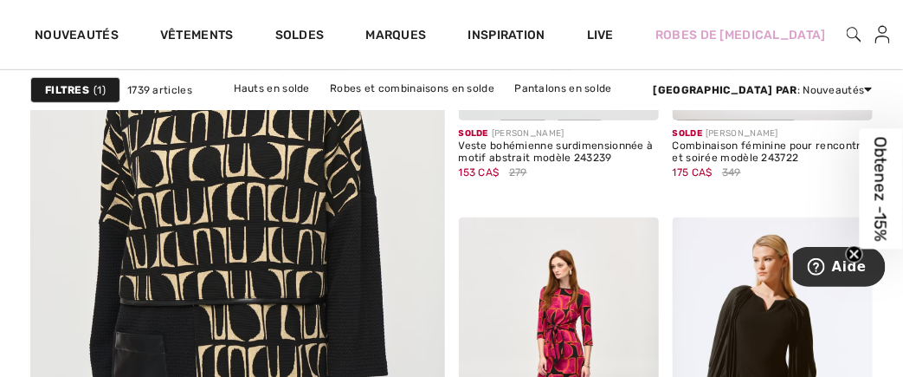
click at [243, 197] on img at bounding box center [237, 192] width 497 height 745
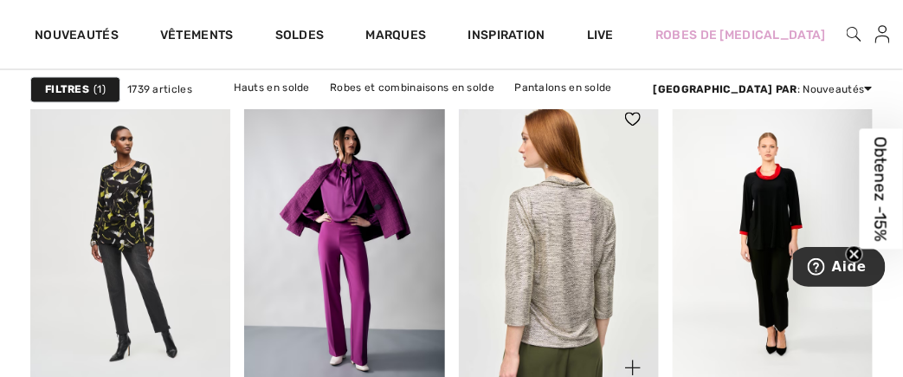
scroll to position [6291, 0]
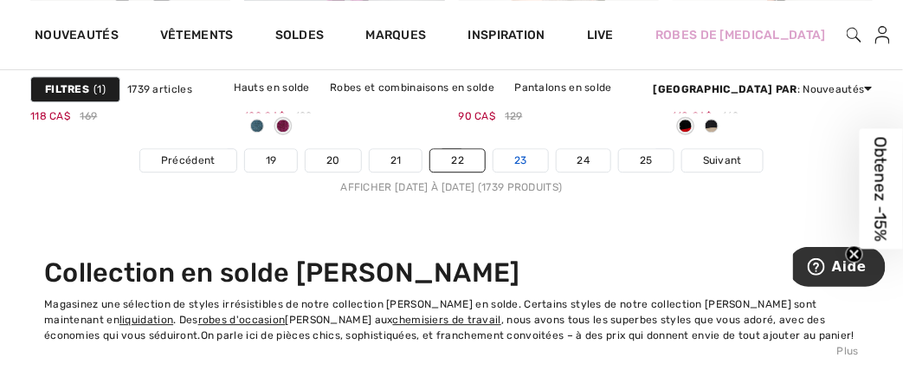
click at [521, 158] on link "23" at bounding box center [520, 160] width 55 height 23
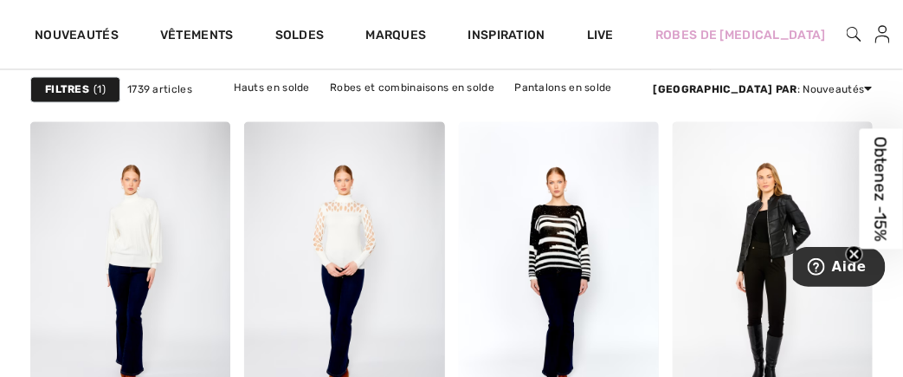
scroll to position [6263, 0]
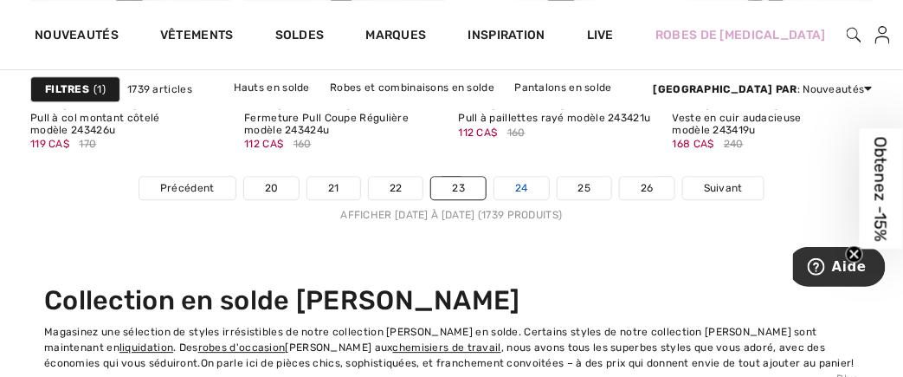
click at [526, 184] on link "24" at bounding box center [521, 188] width 55 height 23
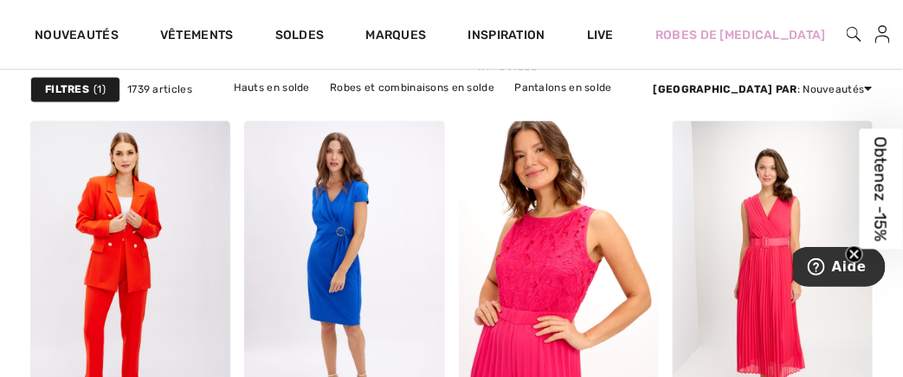
scroll to position [6264, 0]
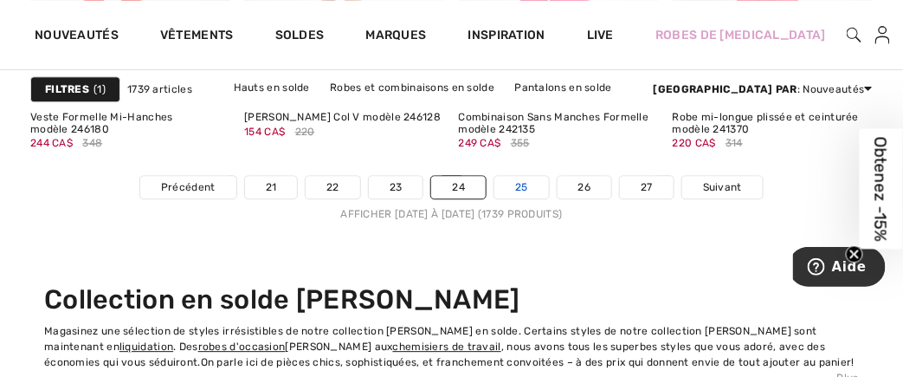
click at [522, 183] on link "25" at bounding box center [521, 187] width 55 height 23
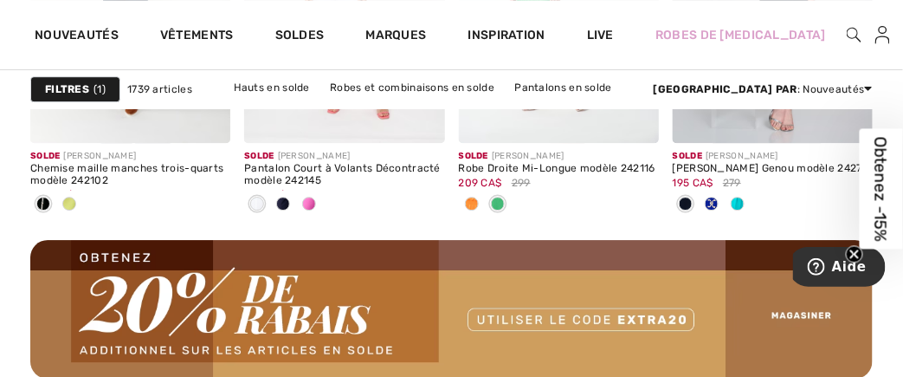
scroll to position [3200, 0]
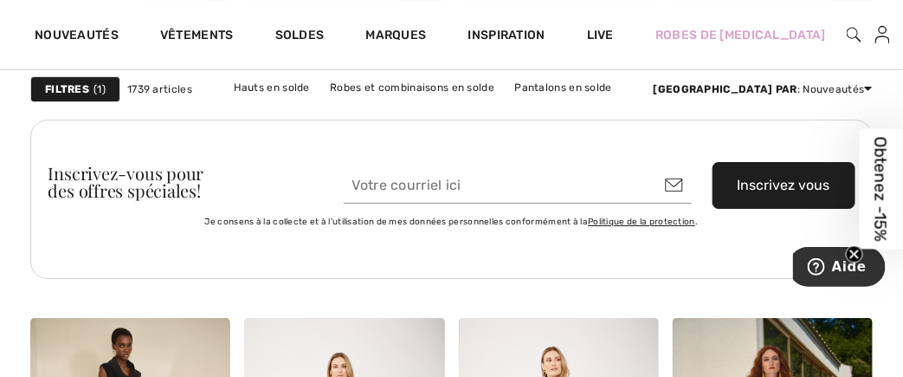
click at [853, 253] on icon "Close teaser" at bounding box center [854, 253] width 7 height 7
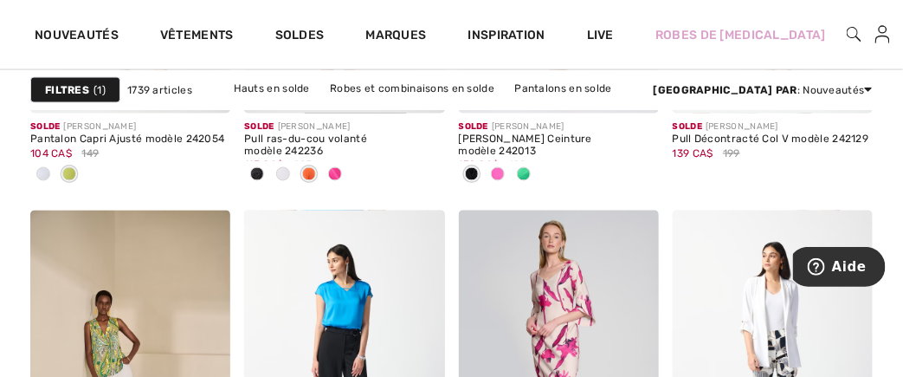
scroll to position [6165, 0]
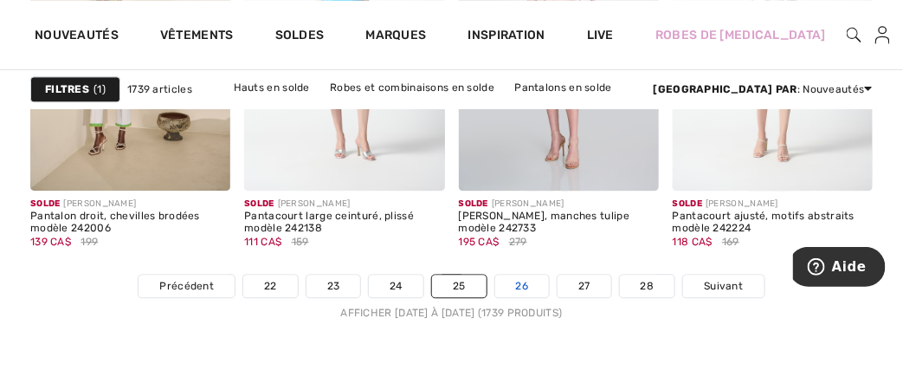
click at [514, 280] on link "26" at bounding box center [522, 285] width 55 height 23
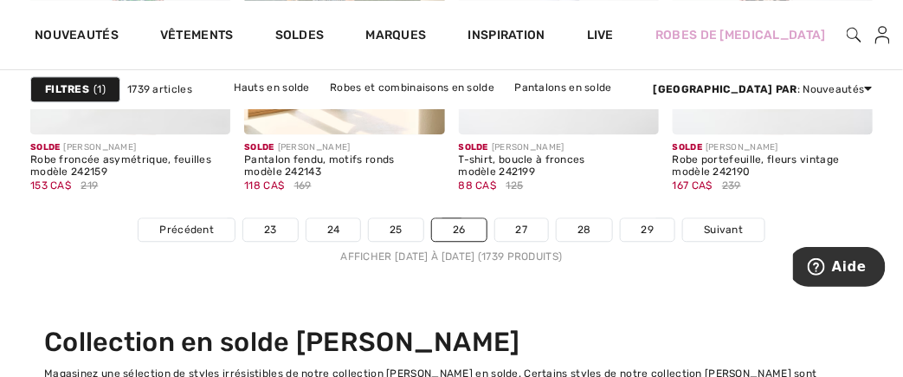
scroll to position [6180, 0]
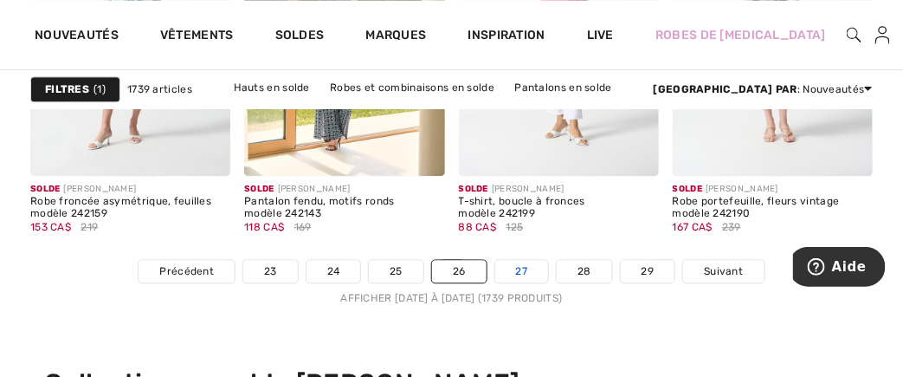
click at [534, 262] on link "27" at bounding box center [522, 271] width 54 height 23
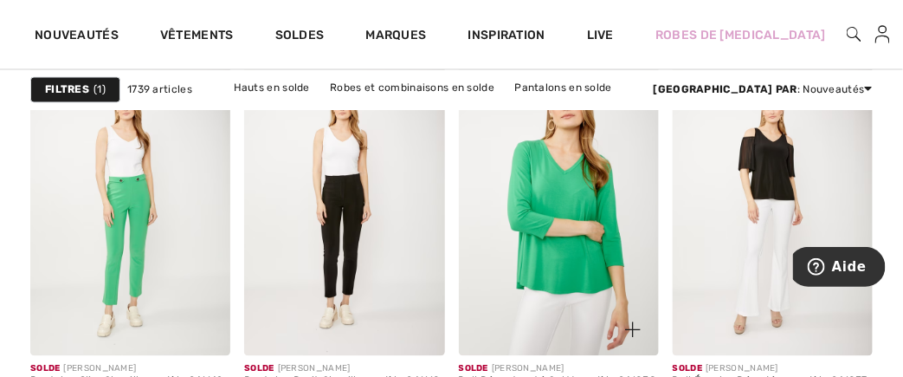
scroll to position [3882, 0]
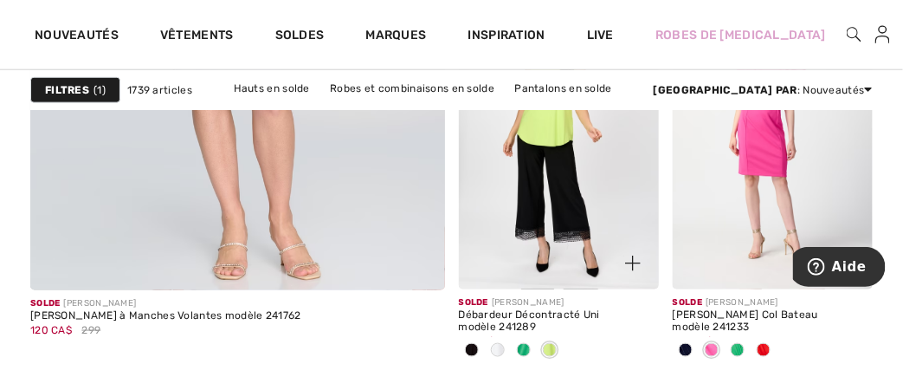
click at [526, 350] on span at bounding box center [524, 350] width 14 height 14
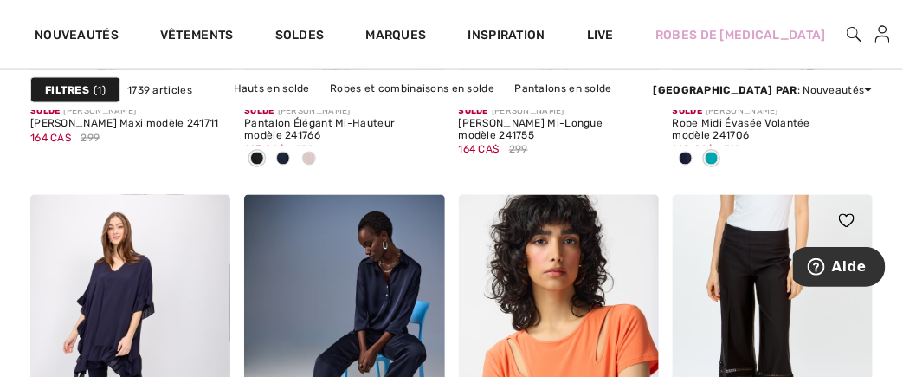
scroll to position [6190, 0]
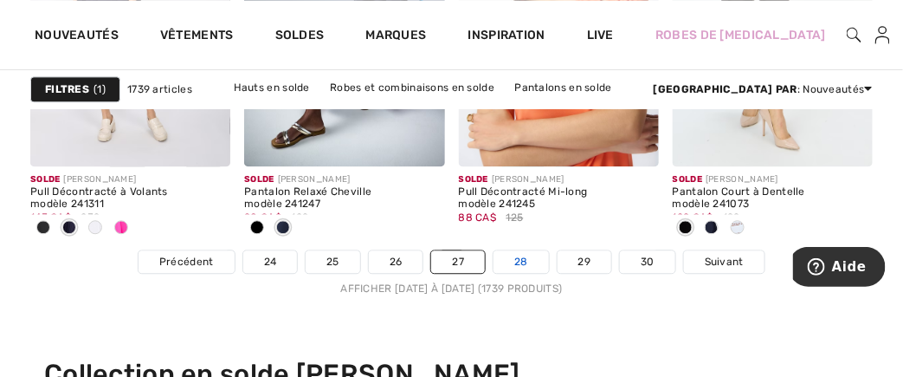
click at [523, 259] on link "28" at bounding box center [520, 261] width 55 height 23
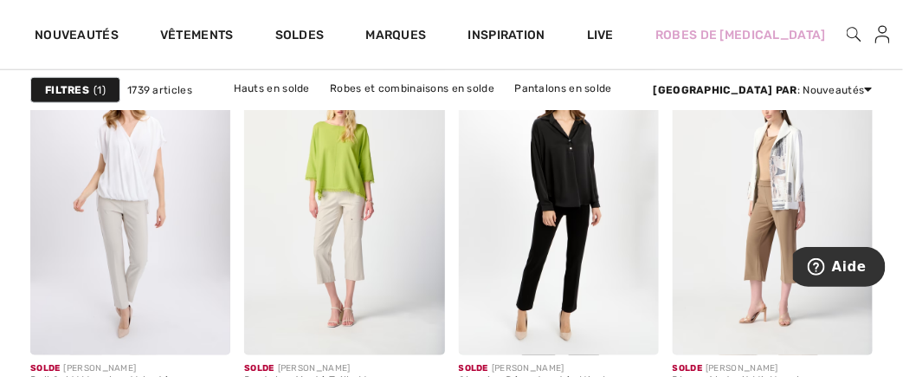
scroll to position [5733, 0]
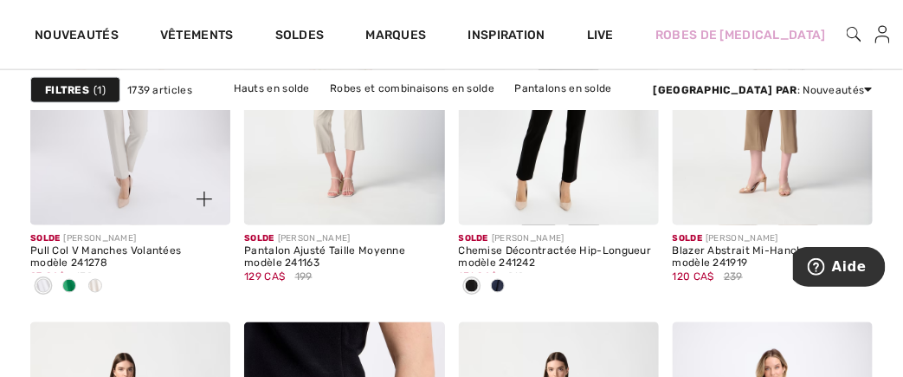
click at [75, 282] on span at bounding box center [69, 286] width 14 height 14
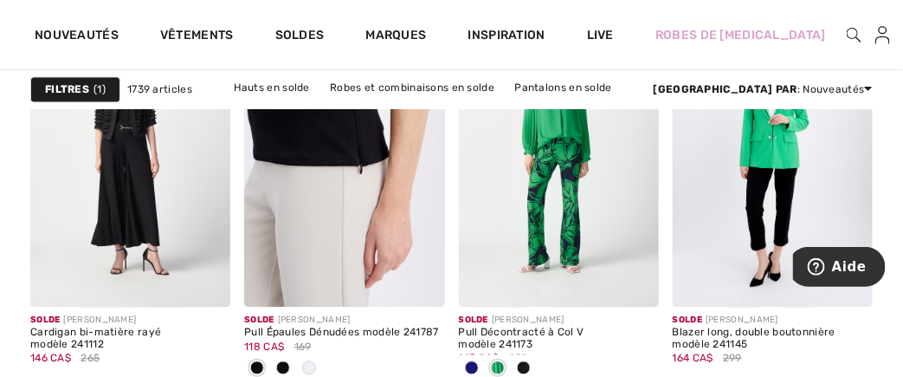
scroll to position [6203, 0]
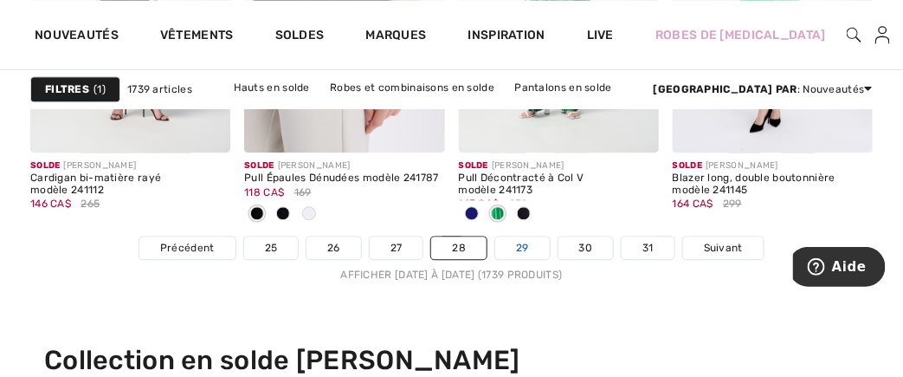
click at [516, 244] on link "29" at bounding box center [522, 247] width 55 height 23
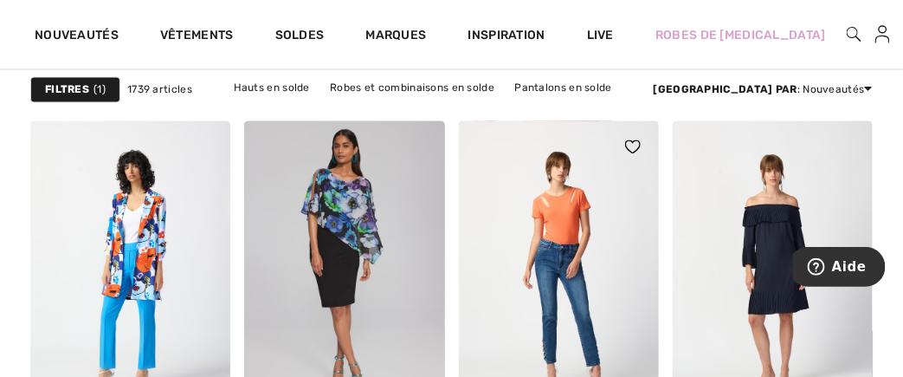
scroll to position [6264, 0]
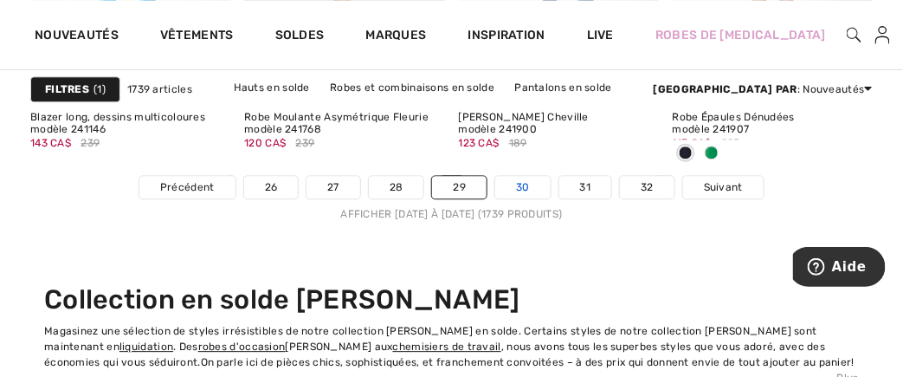
click at [520, 184] on link "30" at bounding box center [522, 187] width 55 height 23
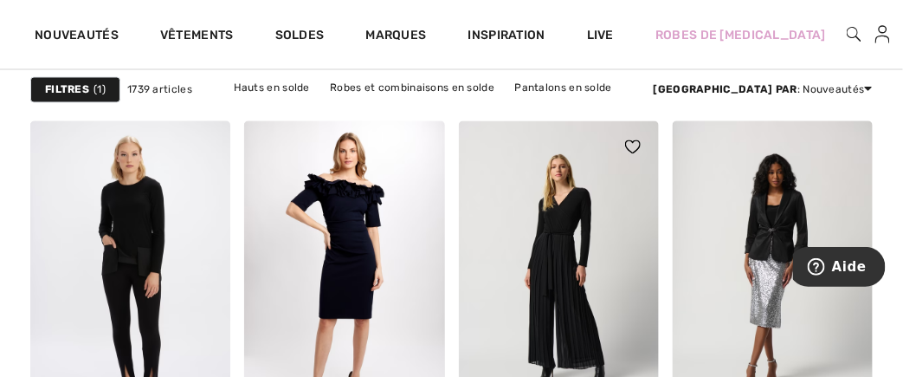
scroll to position [6264, 0]
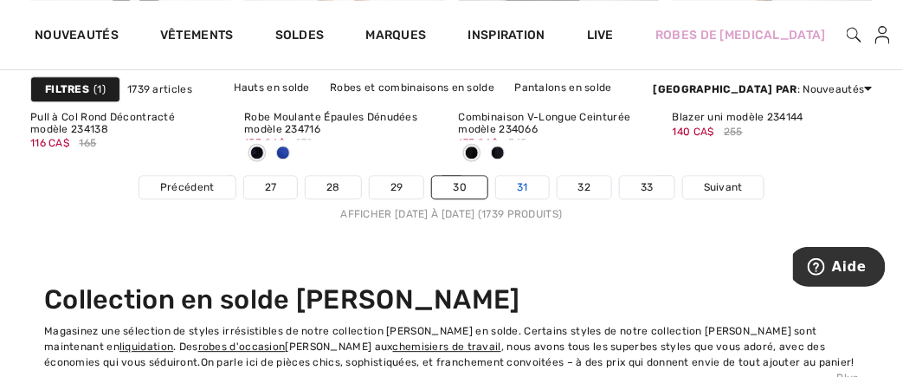
click at [523, 184] on link "31" at bounding box center [522, 187] width 53 height 23
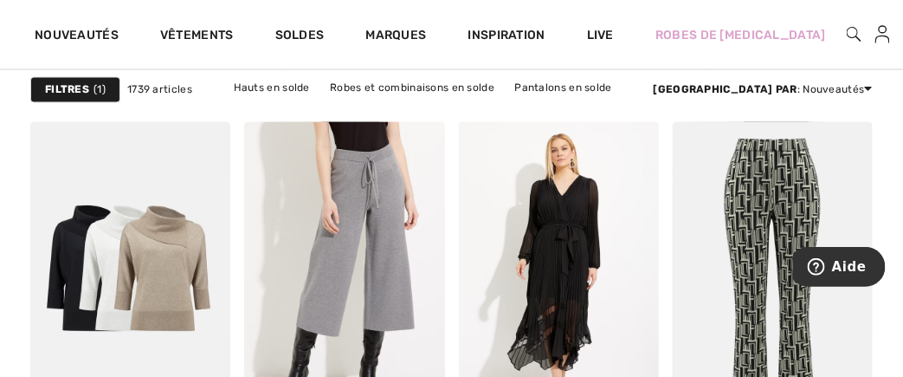
scroll to position [6263, 0]
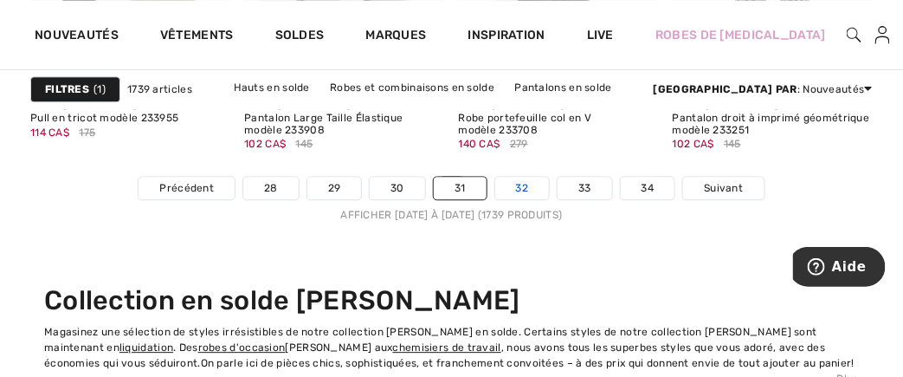
click at [520, 184] on link "32" at bounding box center [522, 188] width 55 height 23
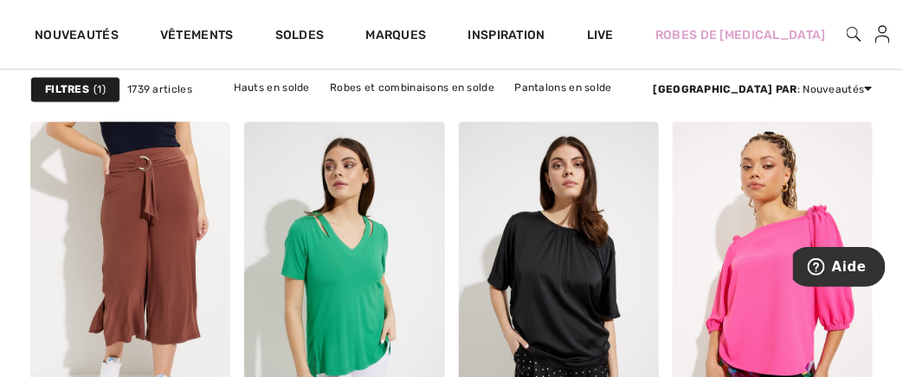
scroll to position [6263, 0]
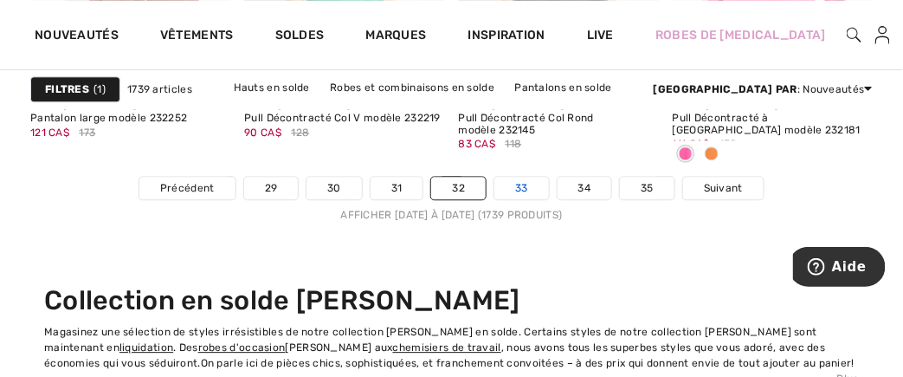
click at [521, 181] on link "33" at bounding box center [521, 188] width 55 height 23
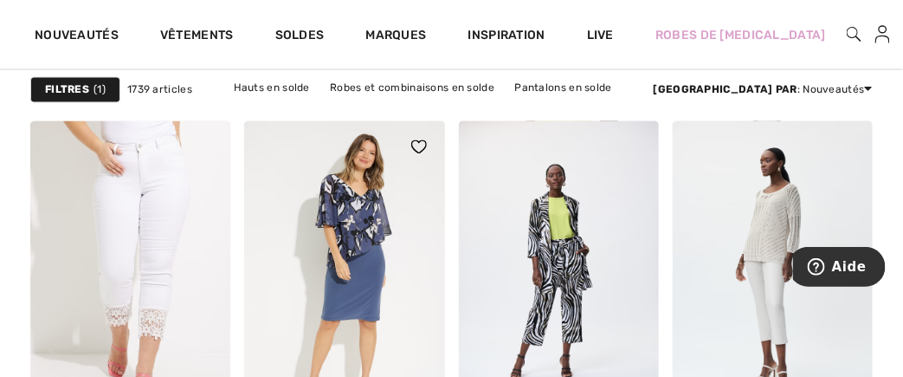
scroll to position [6264, 0]
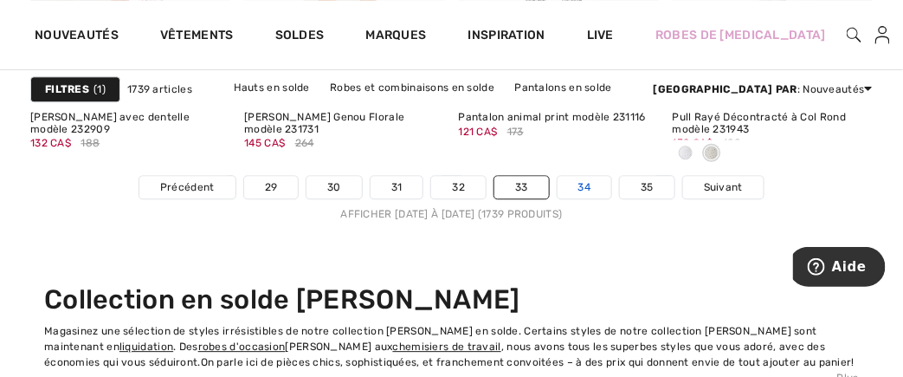
click at [585, 181] on link "34" at bounding box center [584, 187] width 55 height 23
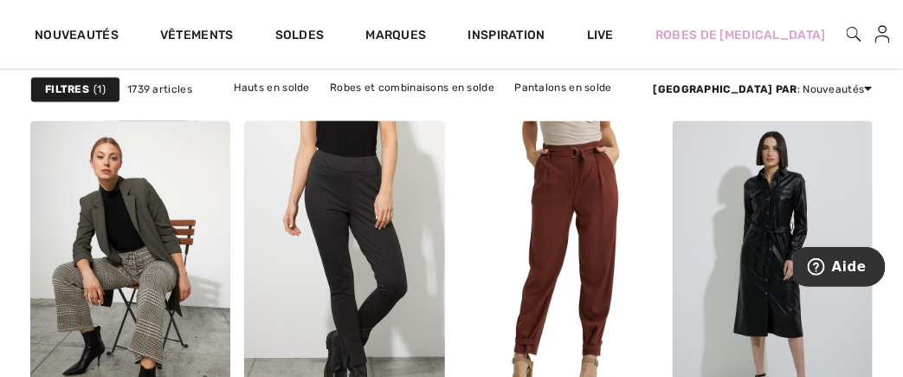
scroll to position [6264, 0]
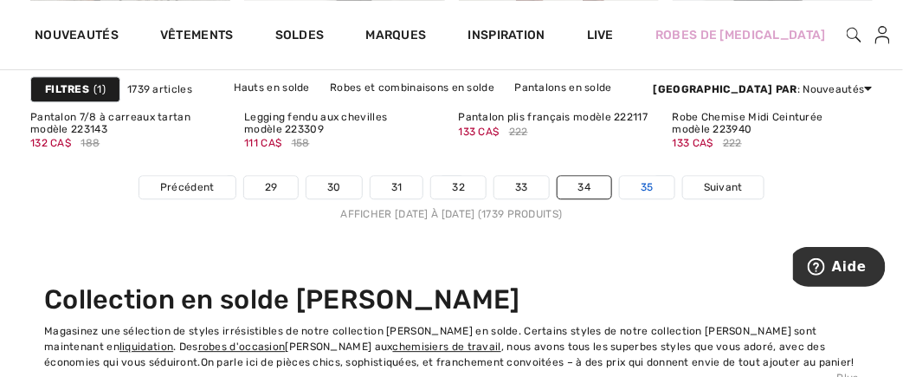
click at [642, 181] on link "35" at bounding box center [647, 187] width 55 height 23
